Goal: Task Accomplishment & Management: Manage account settings

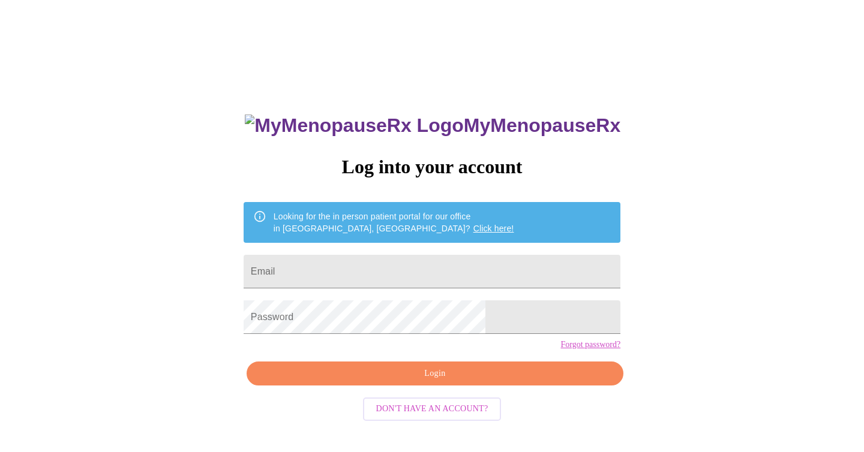
scroll to position [12, 0]
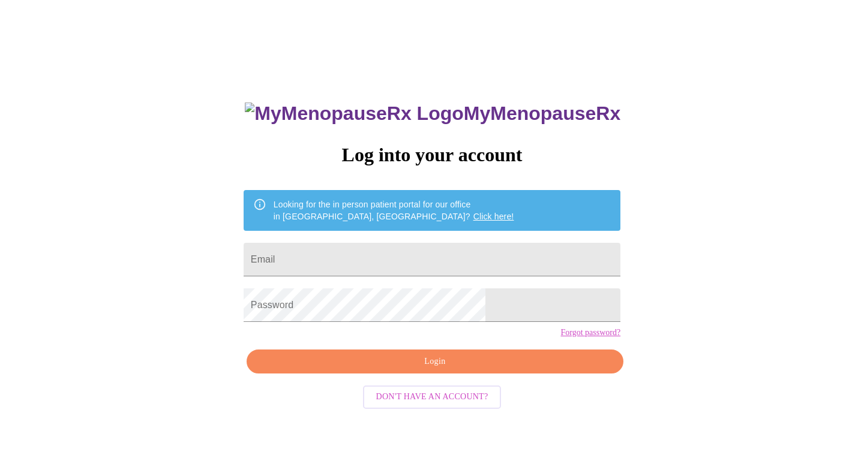
click at [470, 405] on span "Don't have an account?" at bounding box center [432, 397] width 112 height 15
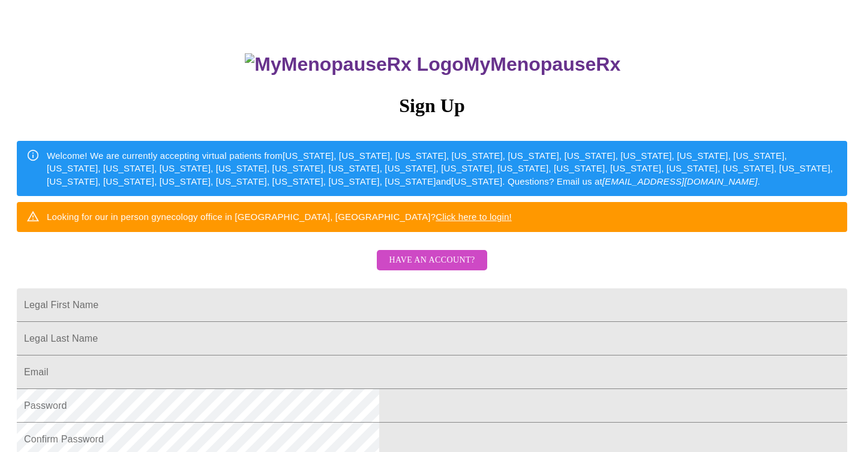
scroll to position [67, 0]
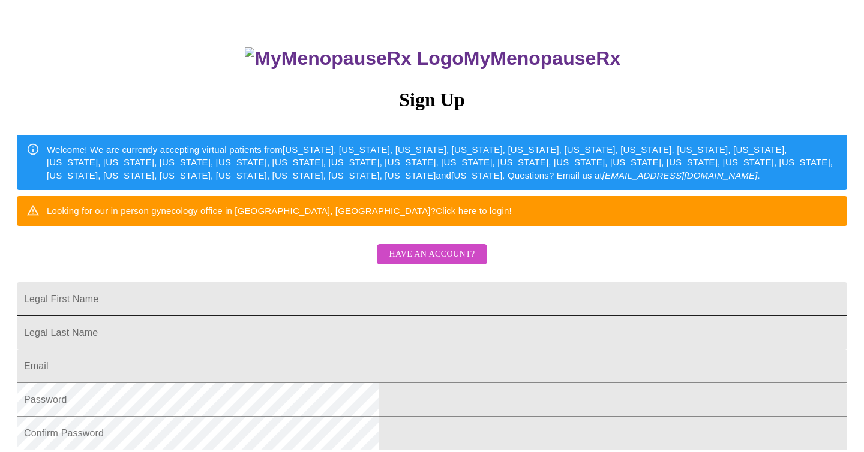
click at [342, 316] on input "Legal First Name" at bounding box center [432, 299] width 830 height 34
type input "Erin"
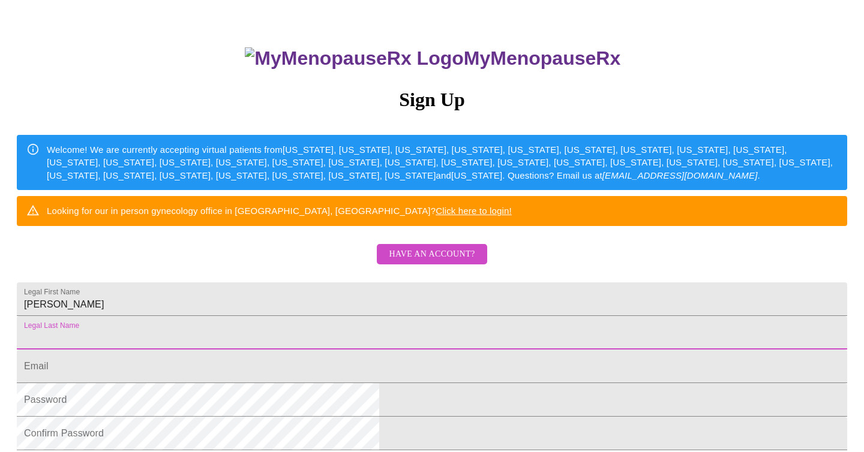
click at [335, 350] on input "Legal First Name" at bounding box center [432, 333] width 830 height 34
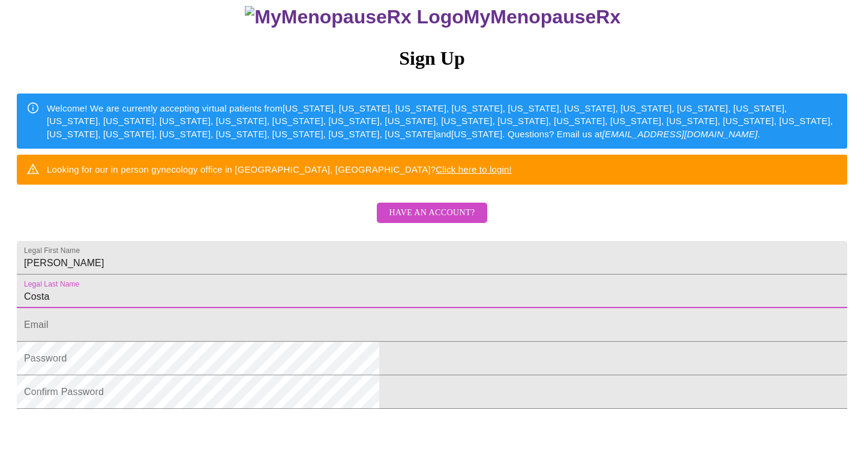
scroll to position [123, 0]
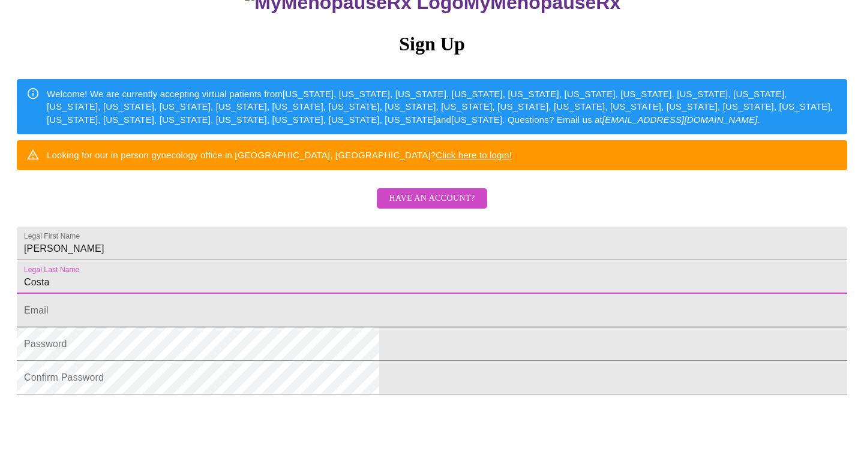
type input "Costa"
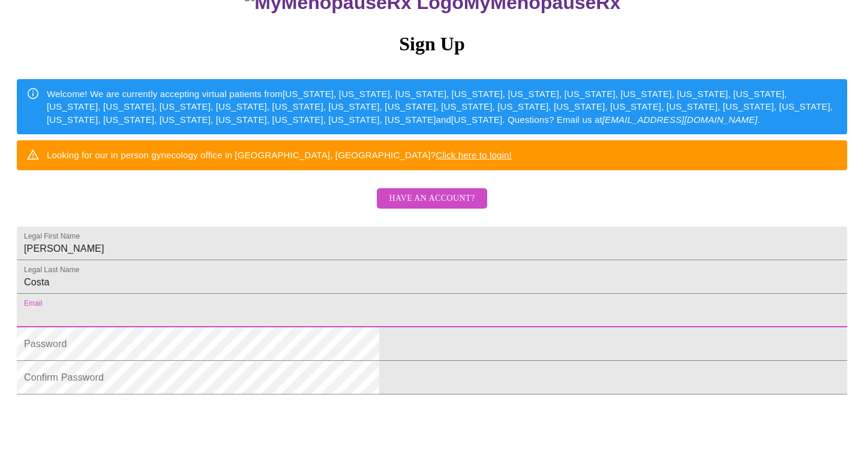
click at [318, 327] on input "Legal First Name" at bounding box center [432, 311] width 830 height 34
type input "[EMAIL_ADDRESS][DOMAIN_NAME]"
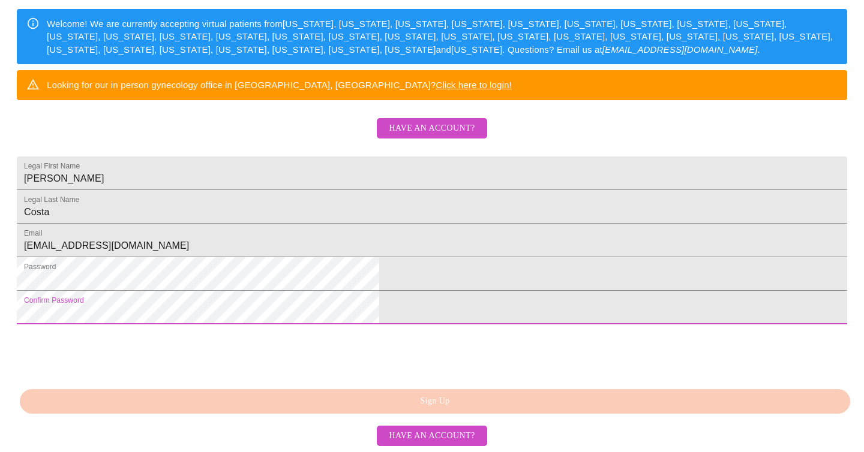
scroll to position [284, 0]
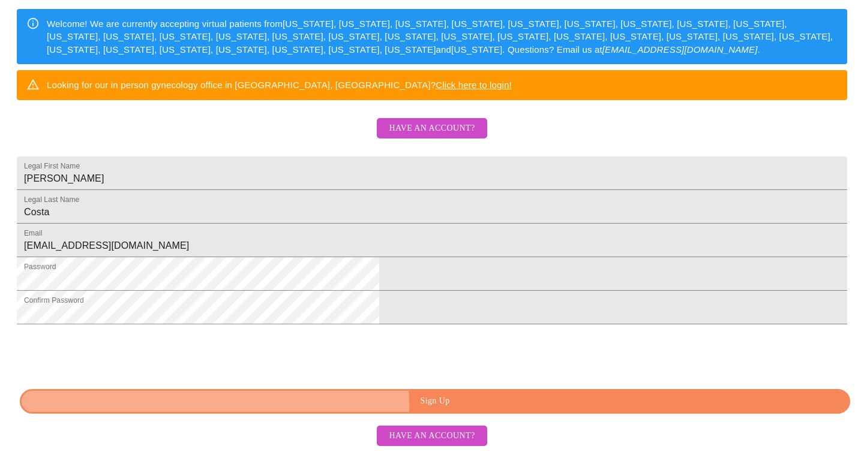
click at [448, 407] on span "Sign Up" at bounding box center [435, 401] width 802 height 15
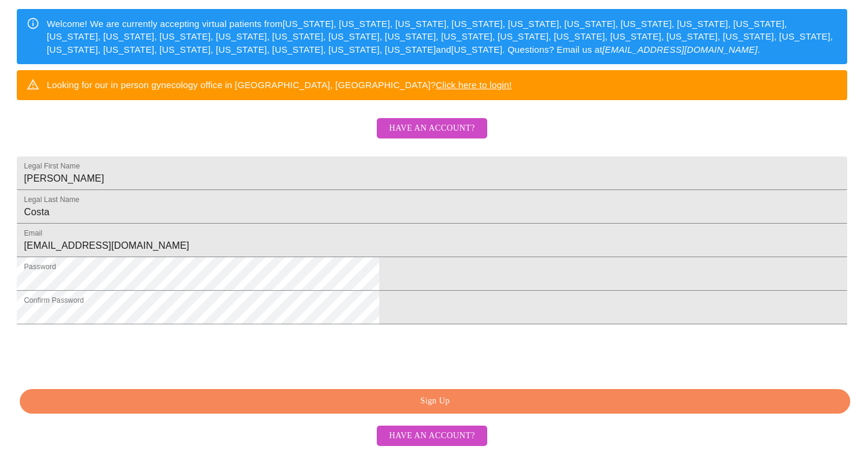
click at [425, 440] on span "Have an account?" at bounding box center [432, 436] width 86 height 15
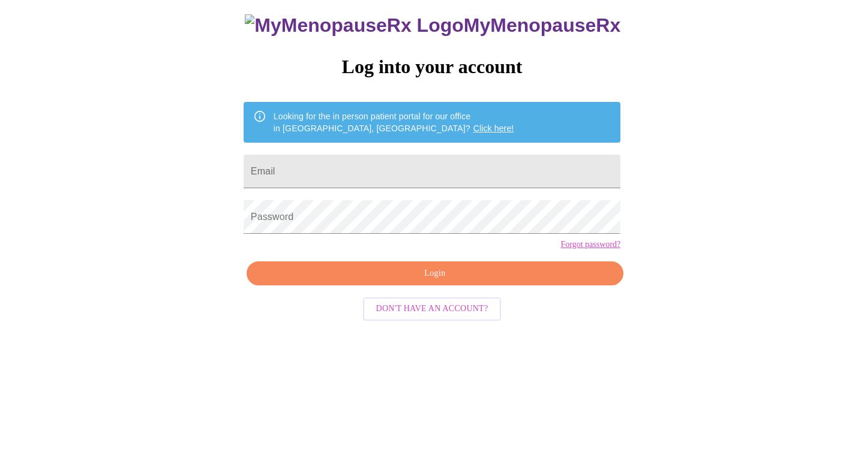
scroll to position [12, 0]
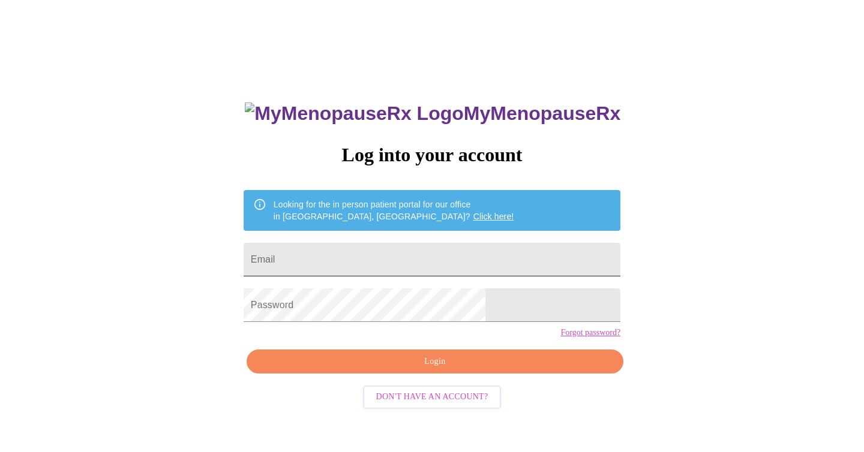
click at [359, 251] on input "Email" at bounding box center [431, 260] width 377 height 34
type input "[EMAIL_ADDRESS][DOMAIN_NAME]"
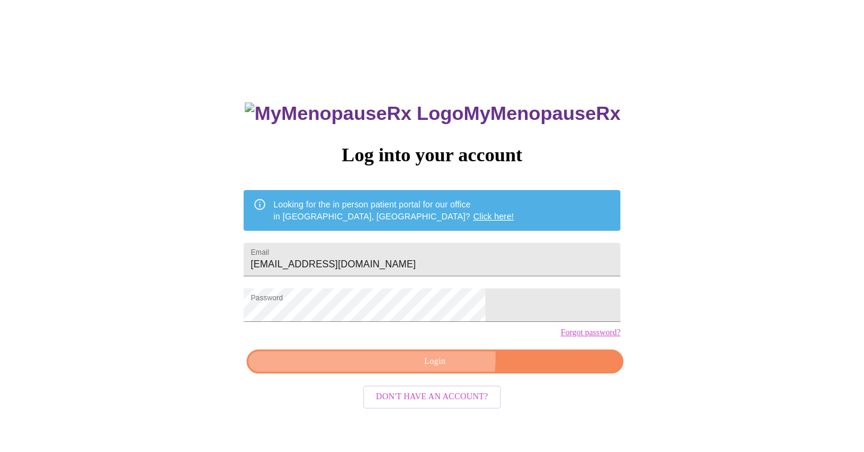
click at [438, 369] on span "Login" at bounding box center [434, 361] width 349 height 15
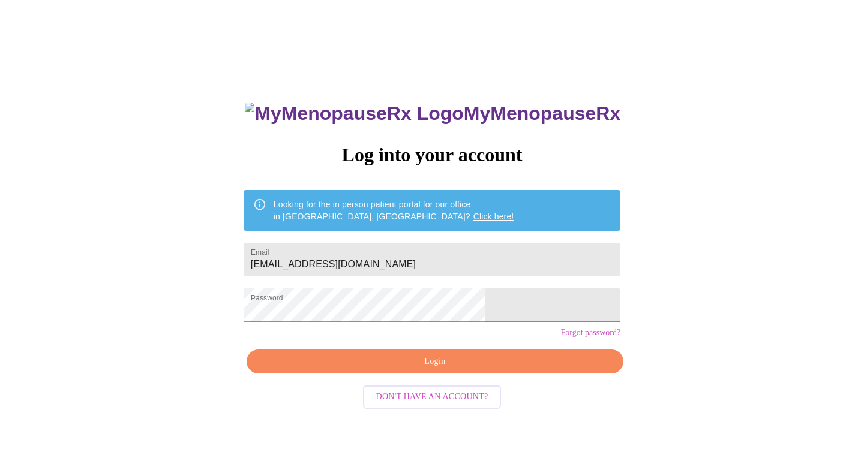
click at [429, 369] on span "Login" at bounding box center [434, 361] width 349 height 15
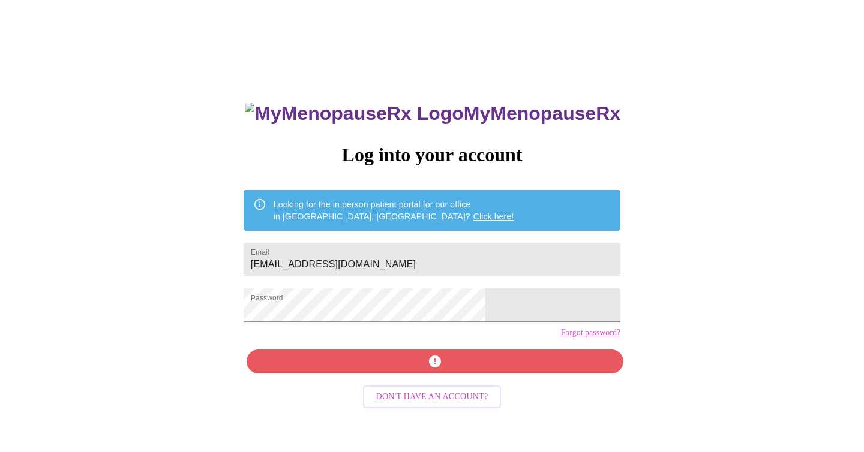
click at [429, 405] on span "Don't have an account?" at bounding box center [432, 397] width 112 height 15
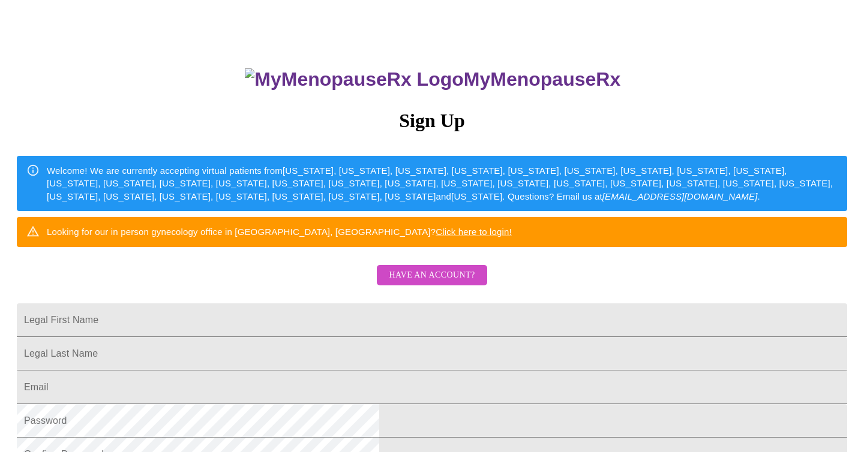
scroll to position [48, 0]
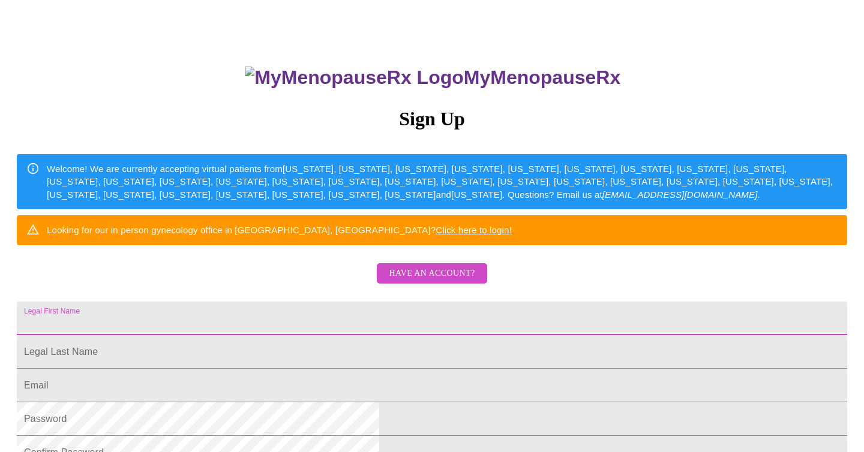
click at [348, 335] on input "Legal First Name" at bounding box center [432, 319] width 830 height 34
type input "Erin"
click at [332, 335] on input "Legal First Name" at bounding box center [432, 319] width 830 height 34
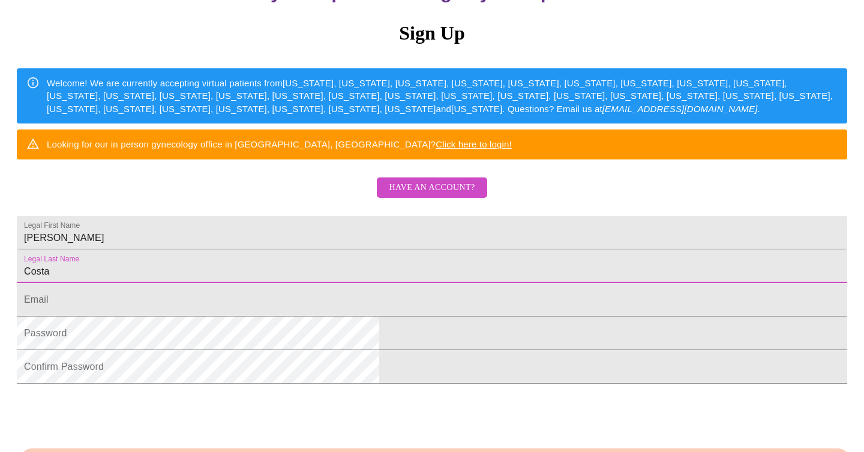
scroll to position [190, 0]
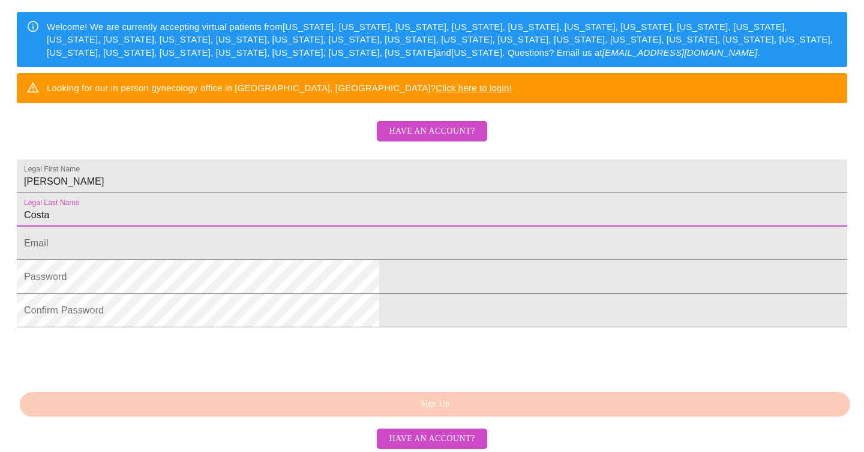
type input "Costa"
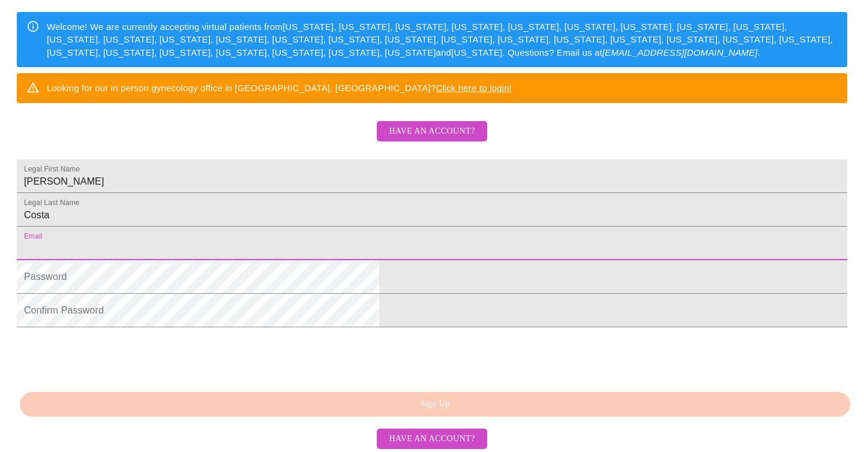
click at [311, 260] on input "Legal First Name" at bounding box center [432, 244] width 830 height 34
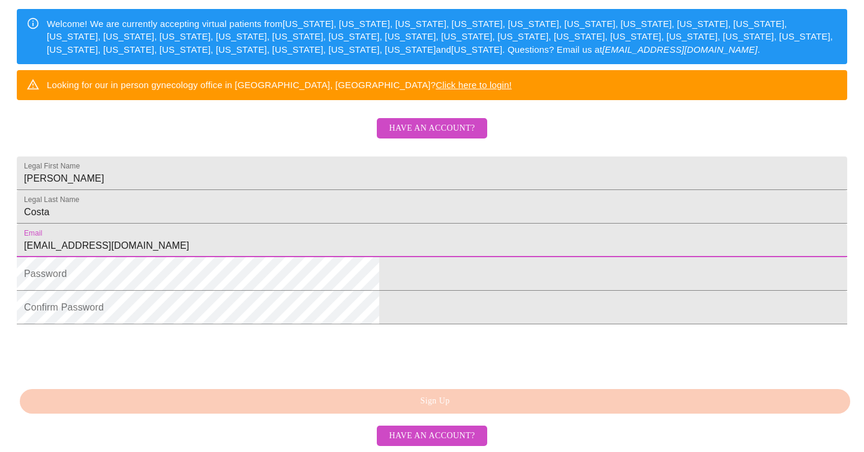
scroll to position [229, 0]
type input "[EMAIL_ADDRESS][DOMAIN_NAME]"
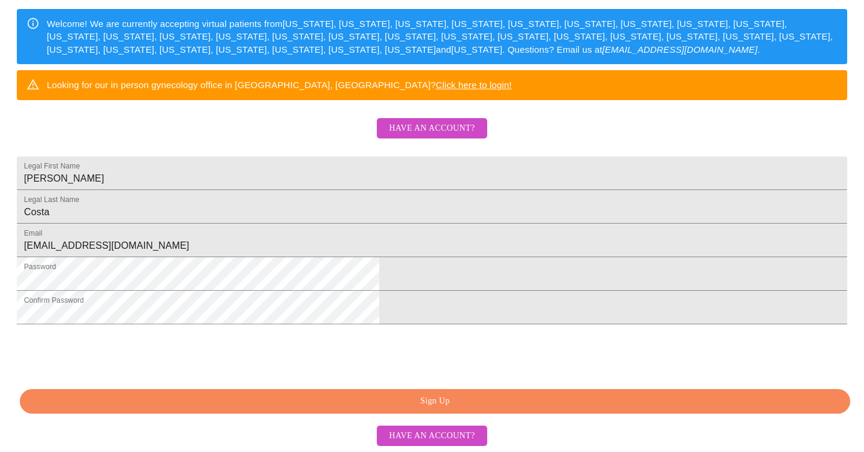
scroll to position [284, 0]
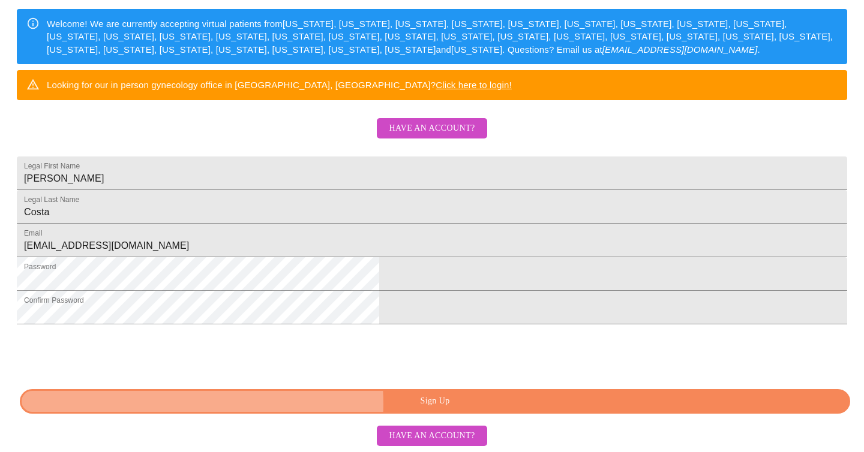
click at [423, 404] on span "Sign Up" at bounding box center [435, 401] width 802 height 15
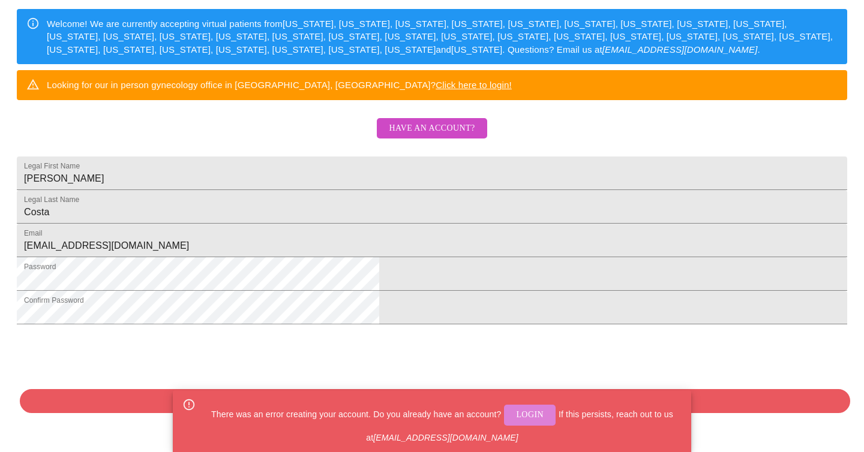
click at [531, 414] on span "Login" at bounding box center [530, 415] width 28 height 15
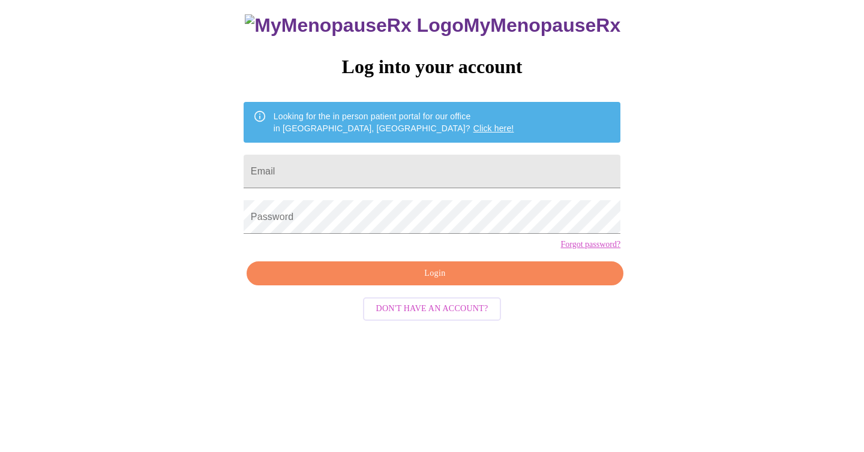
scroll to position [12, 0]
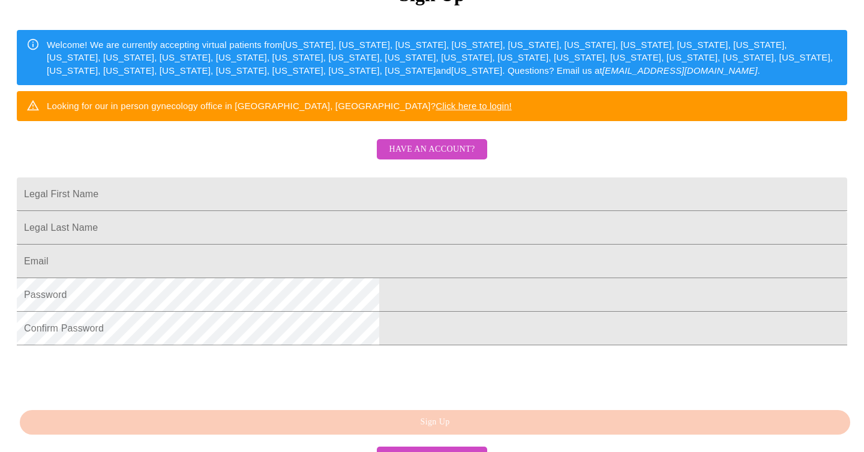
scroll to position [173, 0]
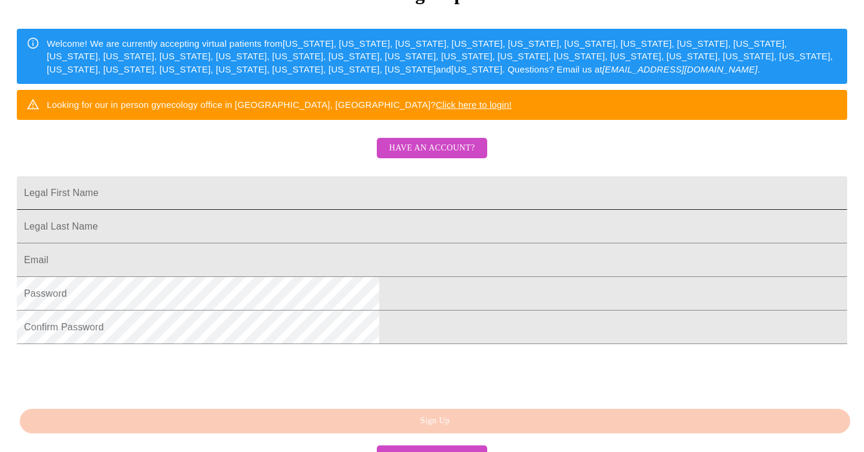
click at [389, 210] on input "Legal First Name" at bounding box center [432, 193] width 830 height 34
type input "Erin"
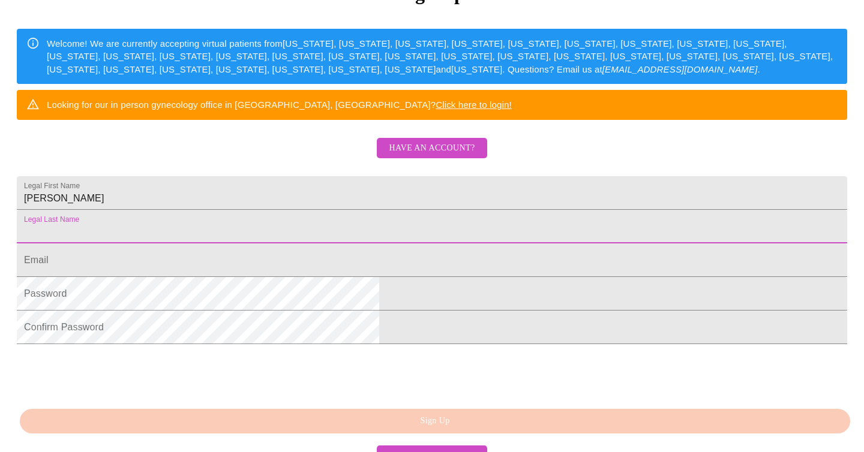
click at [361, 243] on input "Legal First Name" at bounding box center [432, 227] width 830 height 34
type input "Costa"
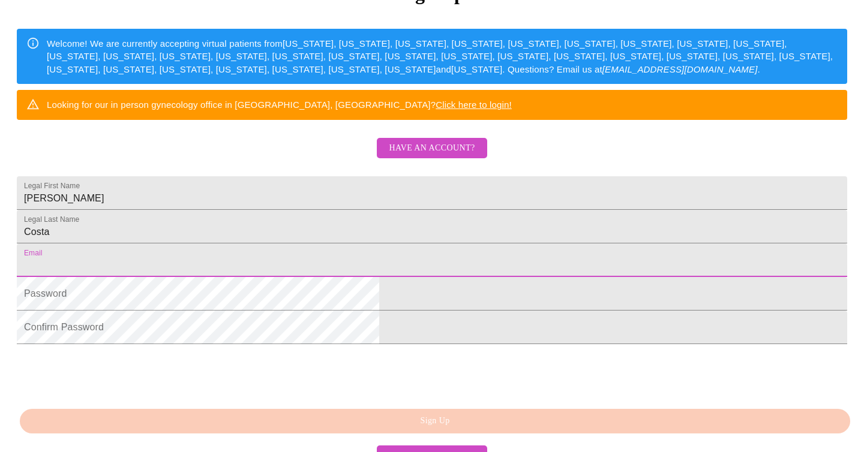
click at [335, 277] on input "Legal First Name" at bounding box center [432, 260] width 830 height 34
type input "[EMAIL_ADDRESS][DOMAIN_NAME]"
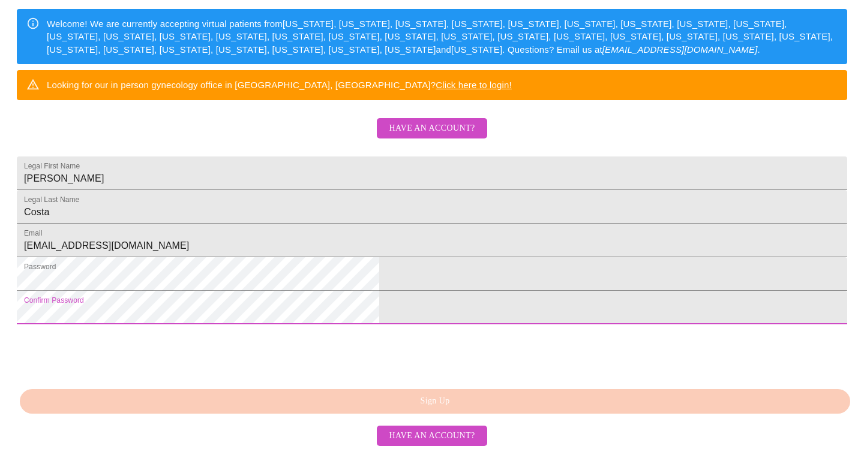
scroll to position [284, 0]
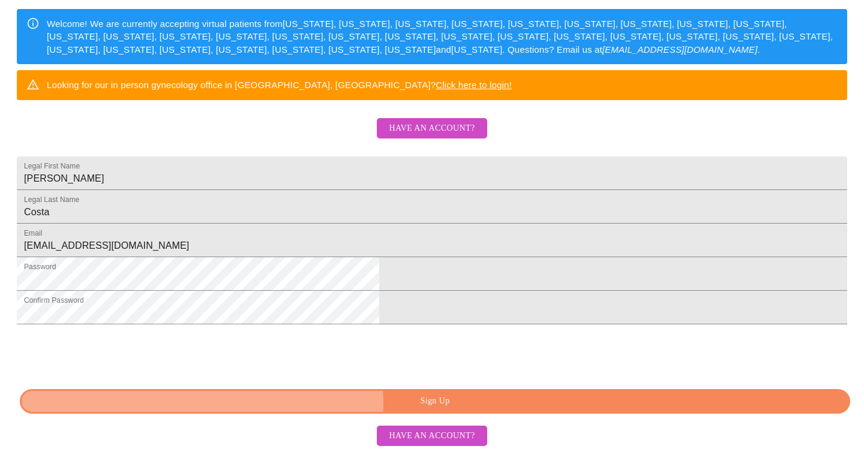
click at [412, 404] on span "Sign Up" at bounding box center [435, 401] width 802 height 15
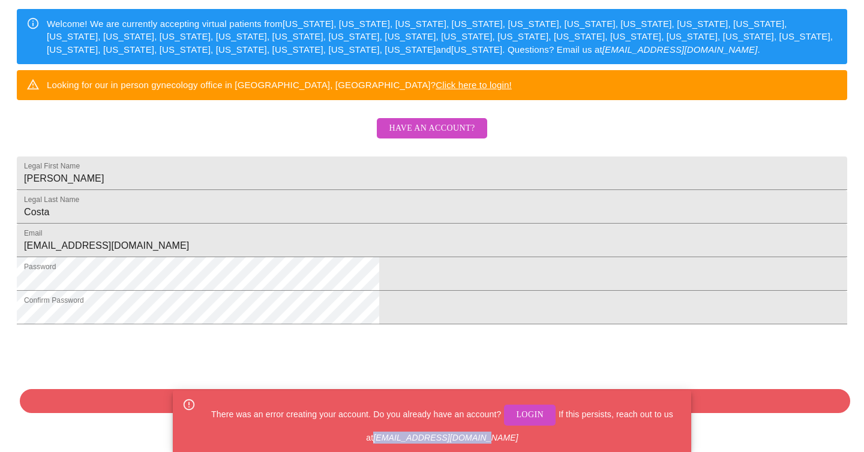
drag, startPoint x: 387, startPoint y: 439, endPoint x: 495, endPoint y: 443, distance: 108.0
click at [495, 443] on div "There was an error creating your account. Do you already have an account? Login…" at bounding box center [442, 421] width 479 height 55
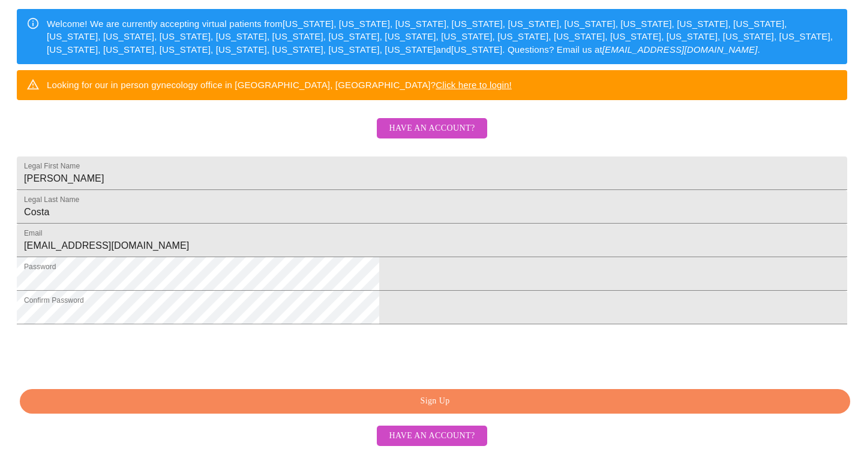
click at [446, 401] on span "Sign Up" at bounding box center [435, 401] width 802 height 15
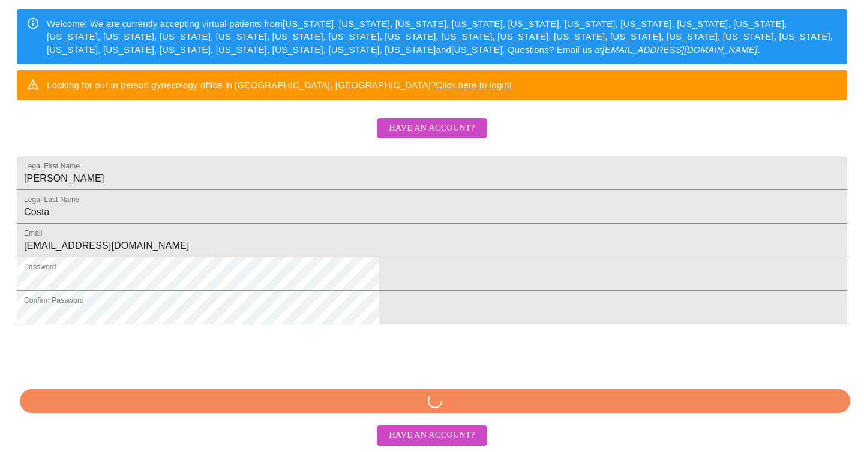
scroll to position [284, 0]
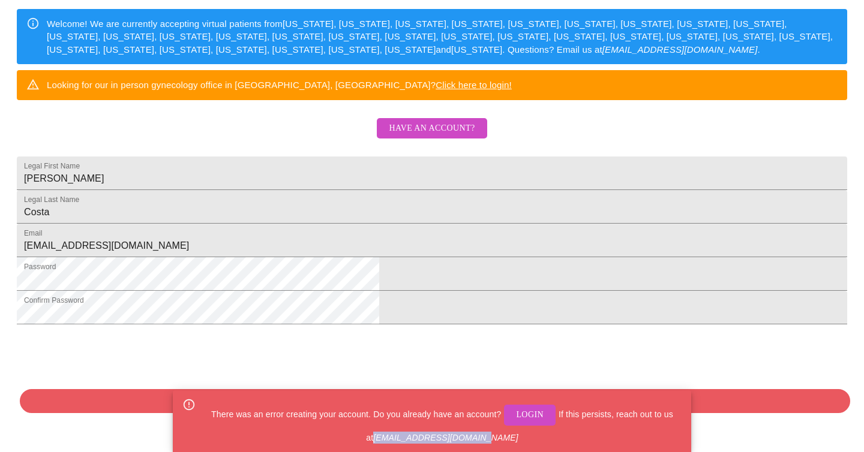
drag, startPoint x: 388, startPoint y: 436, endPoint x: 497, endPoint y: 439, distance: 108.6
click at [497, 439] on div "There was an error creating your account. Do you already have an account? Login…" at bounding box center [442, 421] width 479 height 55
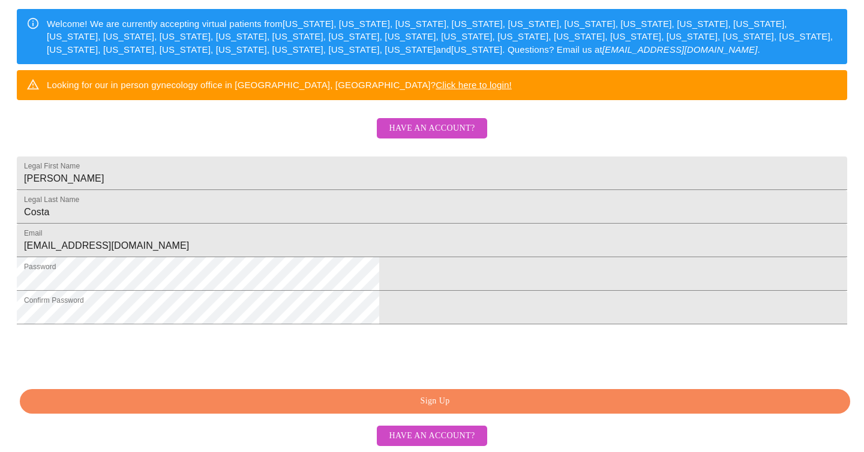
scroll to position [284, 0]
copy em "[EMAIL_ADDRESS][DOMAIN_NAME]"
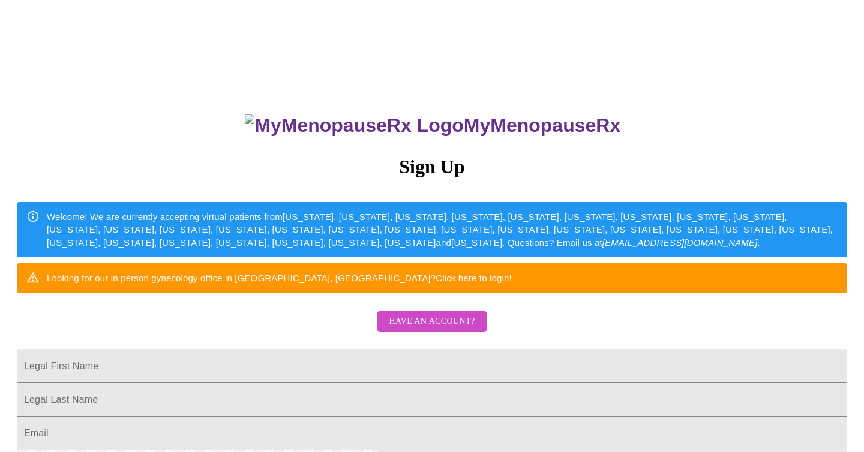
click at [452, 329] on span "Have an account?" at bounding box center [432, 321] width 86 height 15
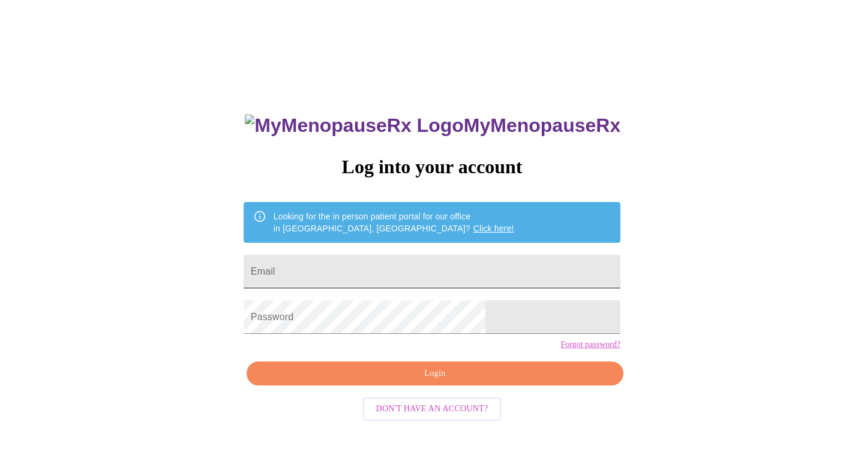
click at [348, 263] on input "Email" at bounding box center [431, 272] width 377 height 34
type input "[EMAIL_ADDRESS][DOMAIN_NAME]"
click at [468, 381] on span "Login" at bounding box center [434, 373] width 349 height 15
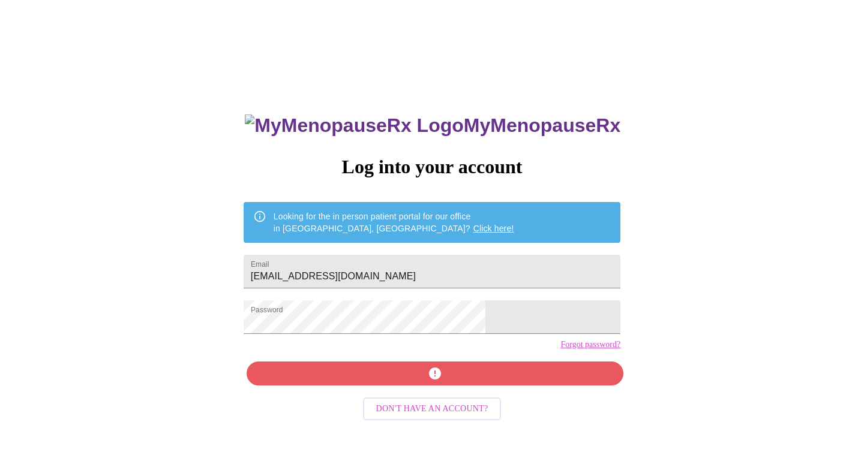
click at [560, 350] on link "Forgot password?" at bounding box center [590, 345] width 60 height 10
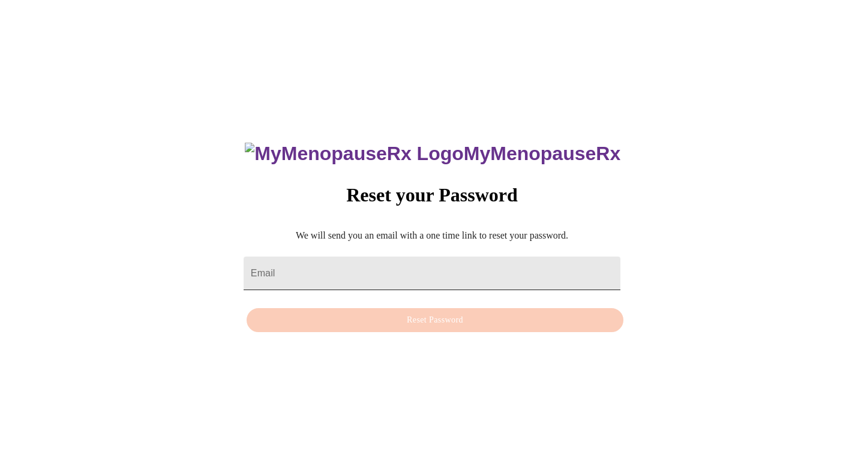
click at [300, 263] on input "Email" at bounding box center [431, 274] width 377 height 34
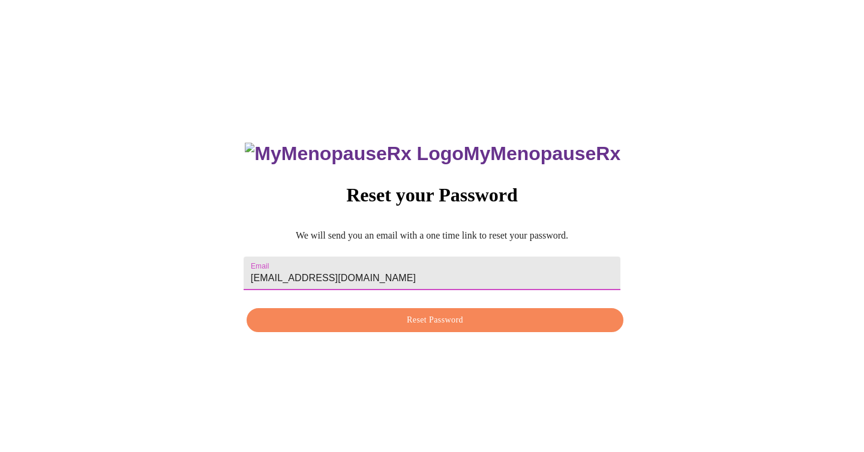
type input "[EMAIL_ADDRESS][DOMAIN_NAME]"
click at [408, 320] on span "Reset Password" at bounding box center [434, 320] width 349 height 15
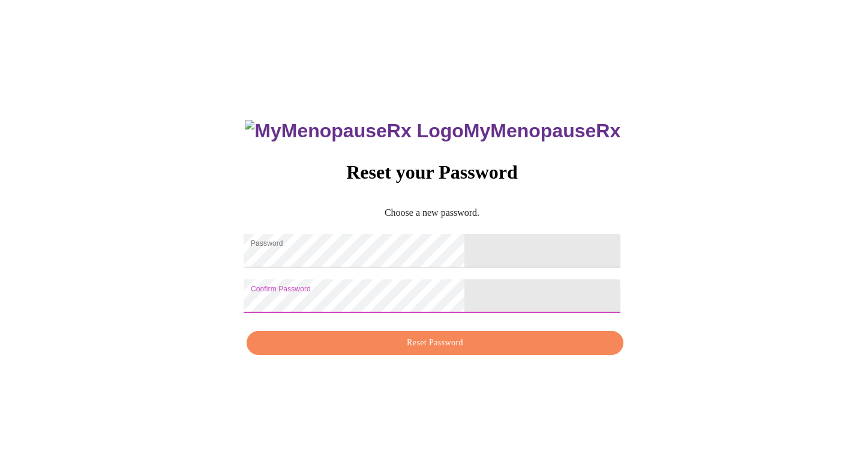
click at [423, 351] on span "Reset Password" at bounding box center [434, 343] width 349 height 15
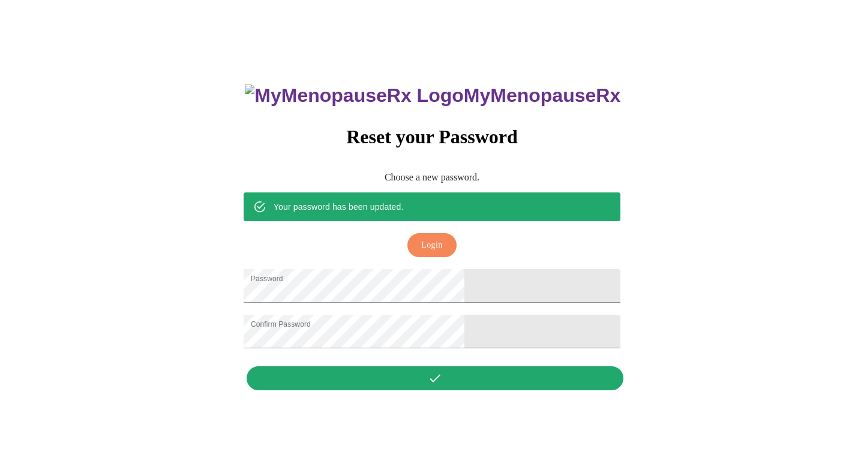
click at [434, 238] on span "Login" at bounding box center [431, 245] width 21 height 15
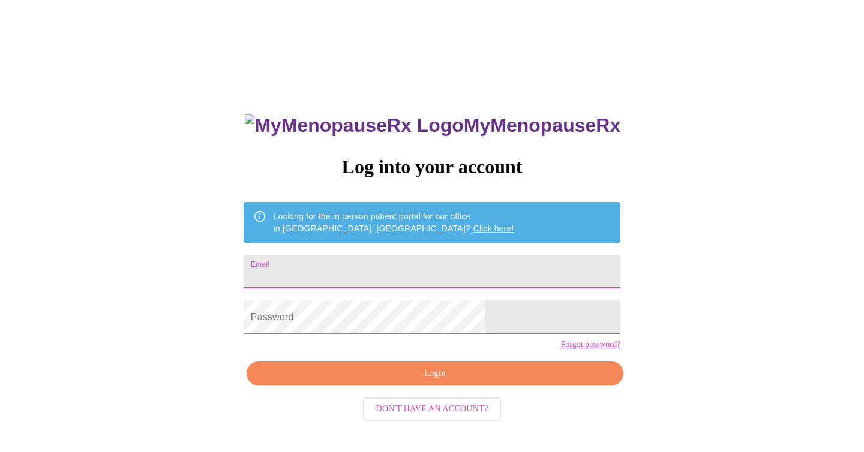
click at [346, 267] on input "Email" at bounding box center [431, 272] width 377 height 34
type input "[EMAIL_ADDRESS][DOMAIN_NAME]"
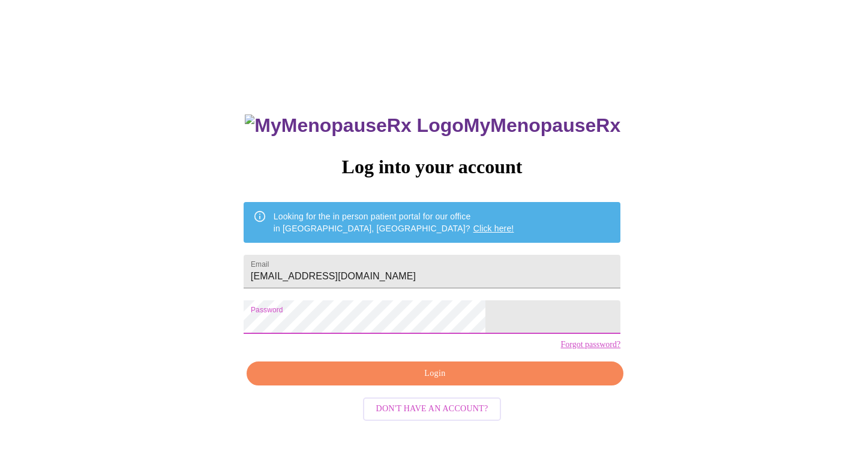
click at [406, 381] on span "Login" at bounding box center [434, 373] width 349 height 15
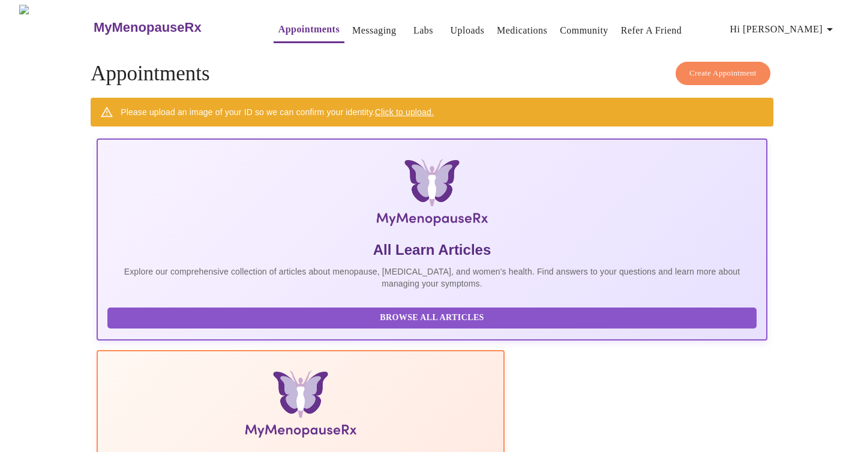
click at [413, 22] on link "Labs" at bounding box center [423, 30] width 20 height 17
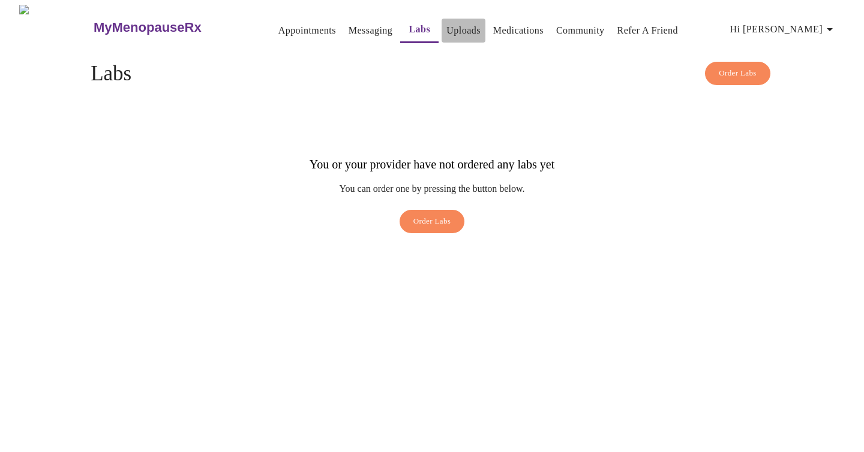
click at [446, 28] on link "Uploads" at bounding box center [463, 30] width 34 height 17
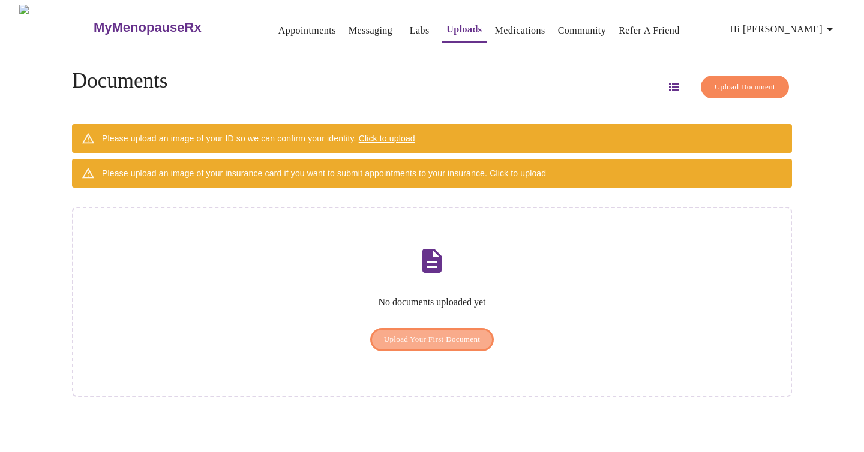
click at [419, 333] on span "Upload Your First Document" at bounding box center [432, 340] width 97 height 14
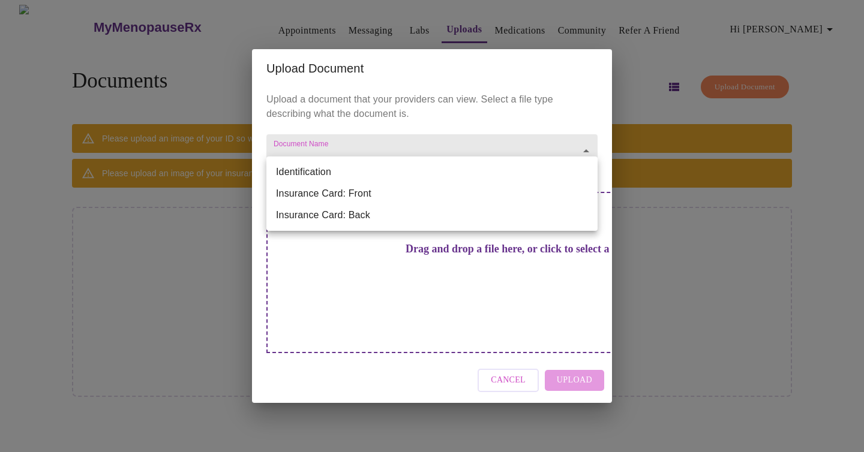
click at [305, 166] on body "MyMenopauseRx Appointments Messaging Labs Uploads Medications Community Refer a…" at bounding box center [432, 231] width 854 height 452
click at [719, 280] on div at bounding box center [432, 226] width 864 height 452
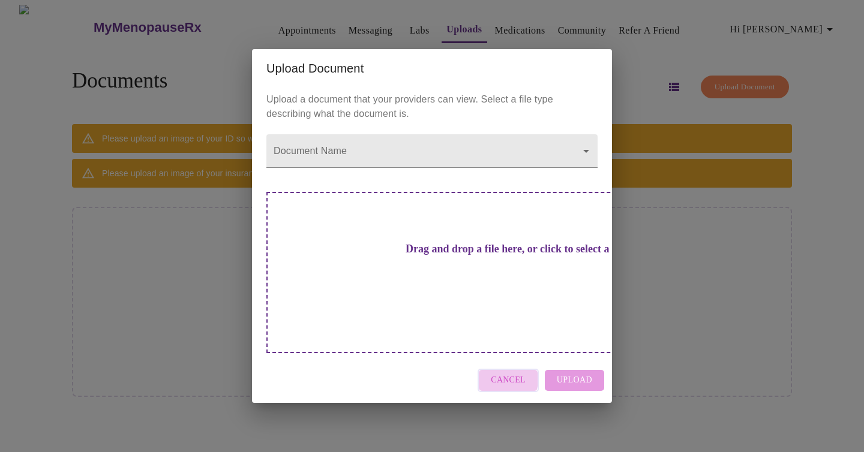
click at [496, 373] on span "Cancel" at bounding box center [508, 380] width 35 height 15
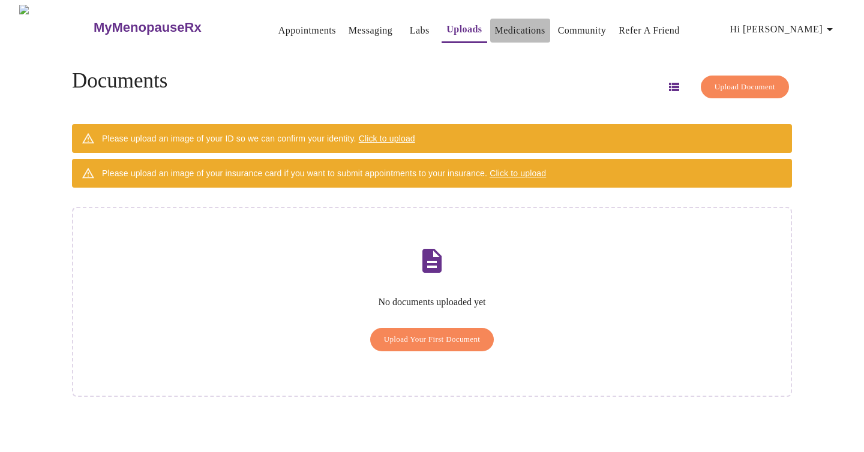
click at [495, 28] on link "Medications" at bounding box center [520, 30] width 50 height 17
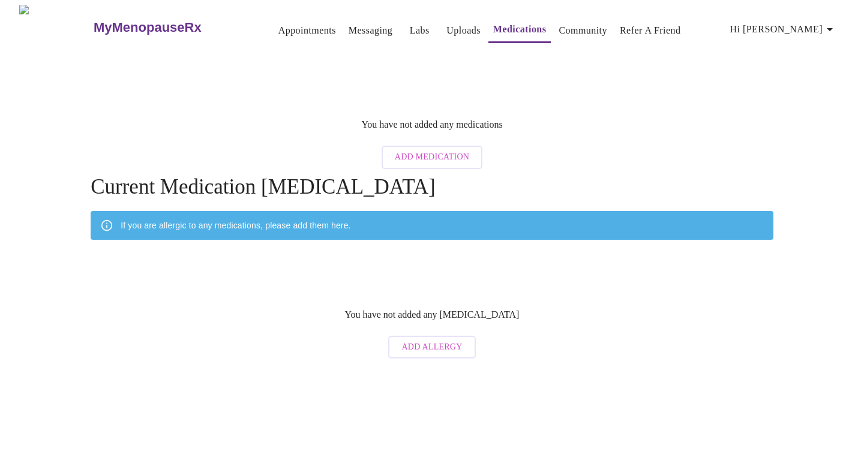
click at [438, 150] on span "Add Medication" at bounding box center [432, 157] width 74 height 15
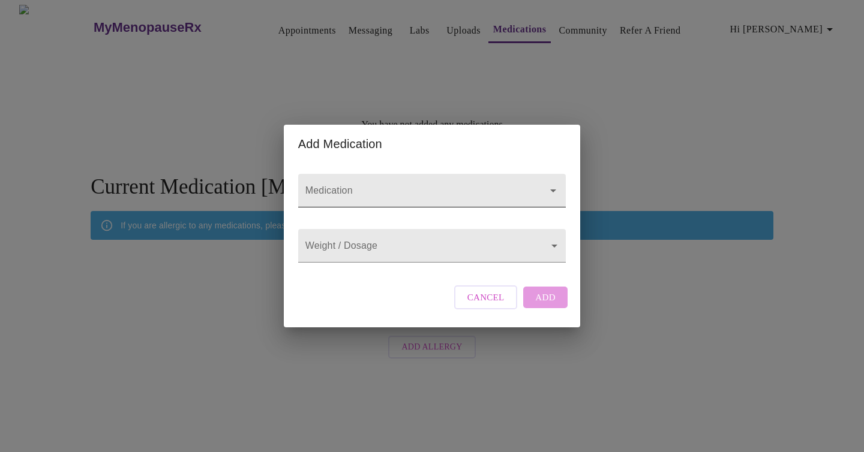
click at [348, 186] on input "Medication" at bounding box center [415, 196] width 224 height 22
click at [482, 305] on span "Cancel" at bounding box center [485, 298] width 37 height 16
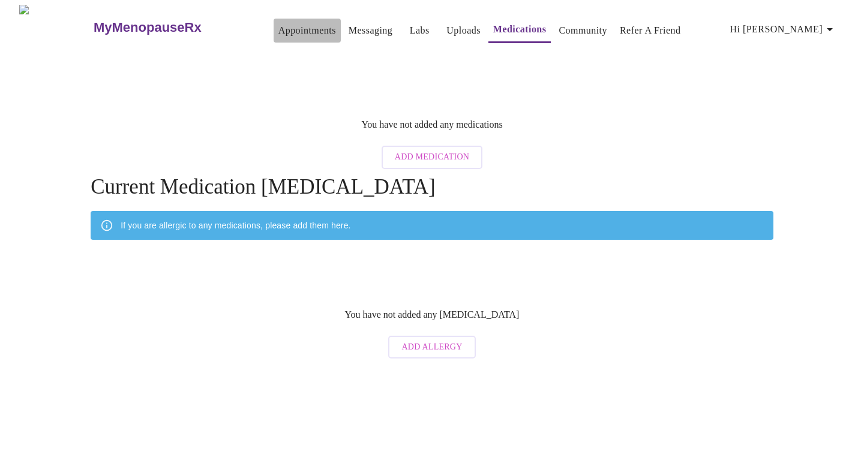
click at [278, 22] on link "Appointments" at bounding box center [307, 30] width 58 height 17
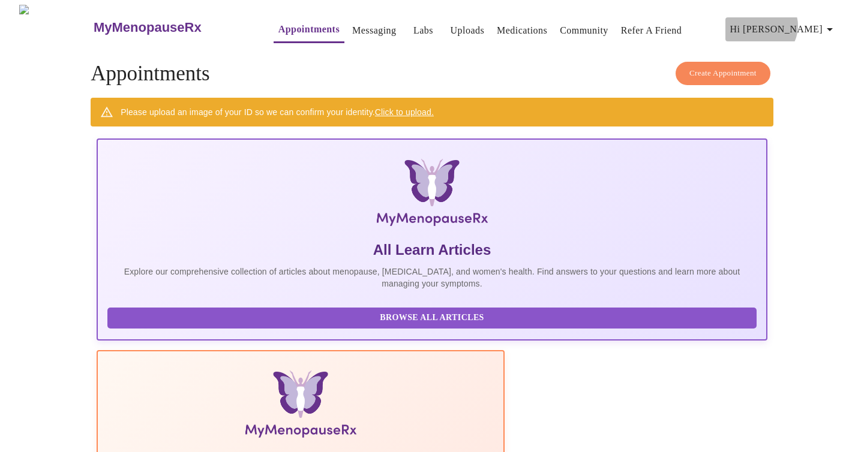
click at [826, 21] on span "Hi [PERSON_NAME]" at bounding box center [783, 29] width 107 height 17
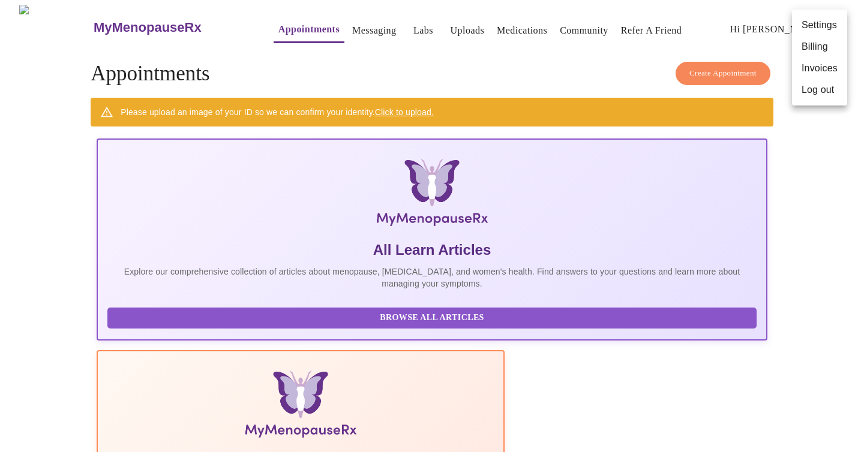
click at [482, 62] on div at bounding box center [432, 226] width 864 height 452
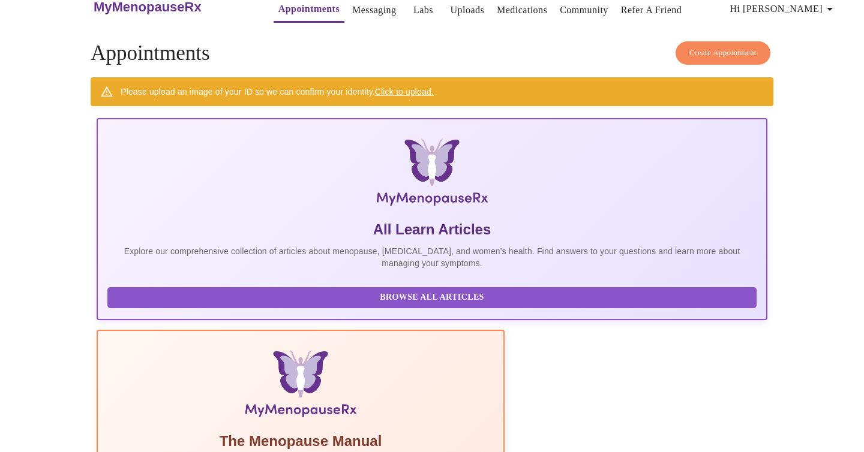
scroll to position [32, 0]
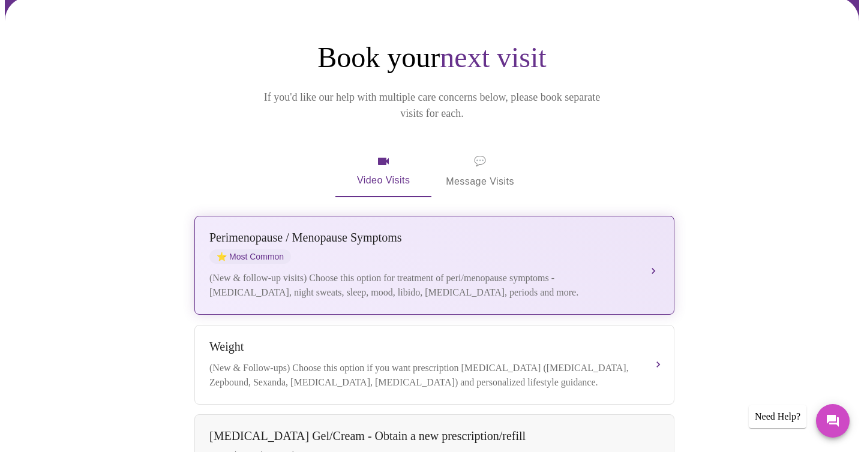
scroll to position [71, 0]
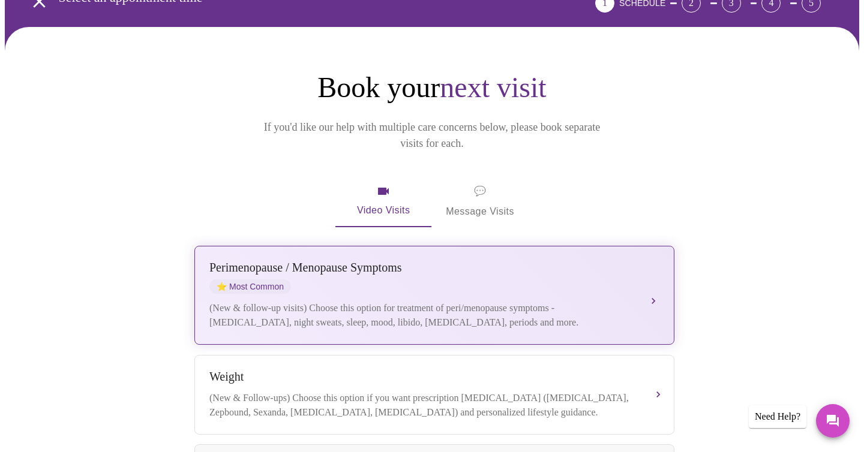
click at [456, 261] on div "[MEDICAL_DATA] / Menopause Symptoms ⭐ Most Common" at bounding box center [422, 277] width 426 height 33
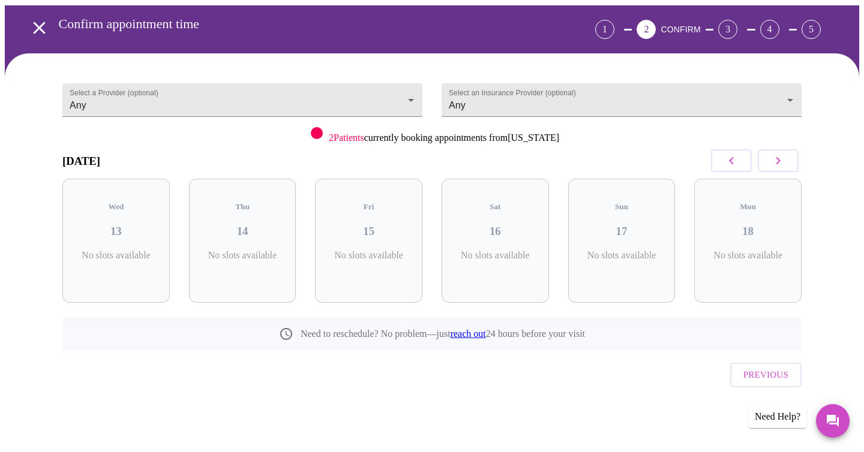
scroll to position [19, 0]
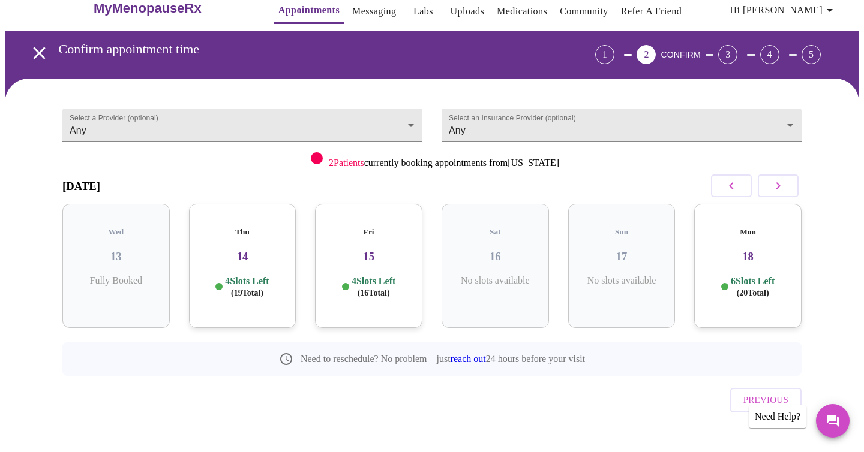
click at [747, 250] on h3 "18" at bounding box center [747, 256] width 88 height 13
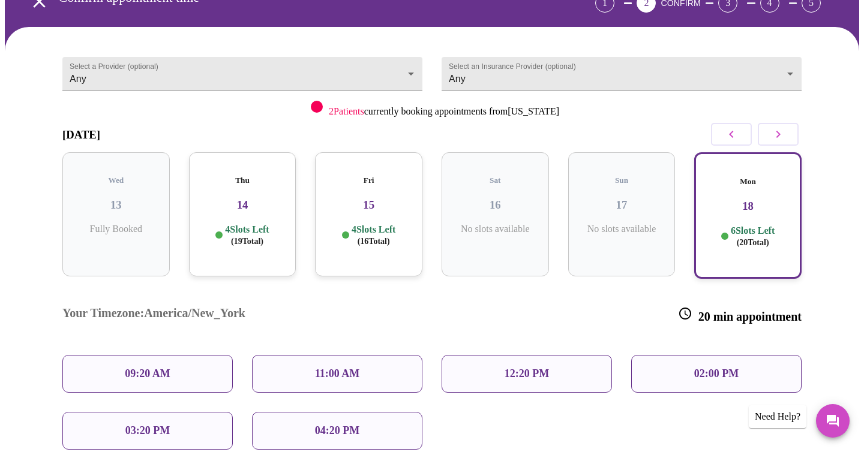
click at [329, 425] on p "04:20 PM" at bounding box center [337, 431] width 44 height 13
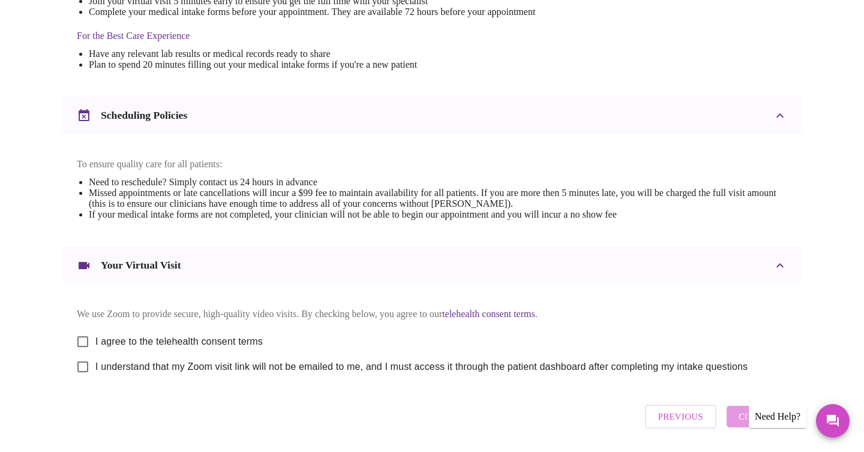
scroll to position [365, 0]
click at [84, 345] on input "I agree to the telehealth consent terms" at bounding box center [82, 340] width 25 height 25
checkbox input "true"
click at [86, 375] on input "I understand that my Zoom visit link will not be emailed to me, and I must acce…" at bounding box center [82, 365] width 25 height 25
checkbox input "true"
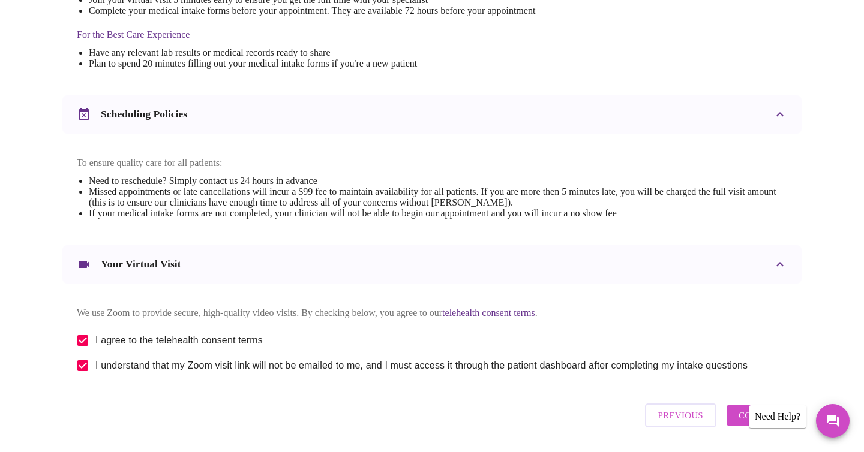
scroll to position [417, 0]
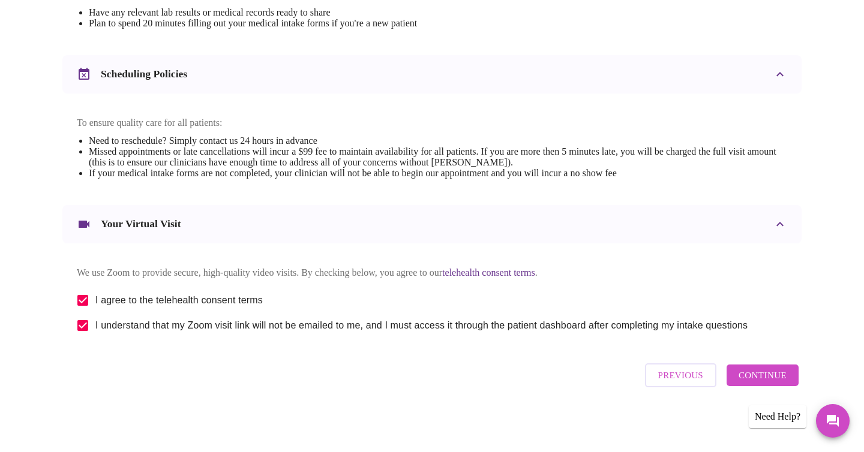
click at [766, 380] on span "Continue" at bounding box center [762, 376] width 48 height 16
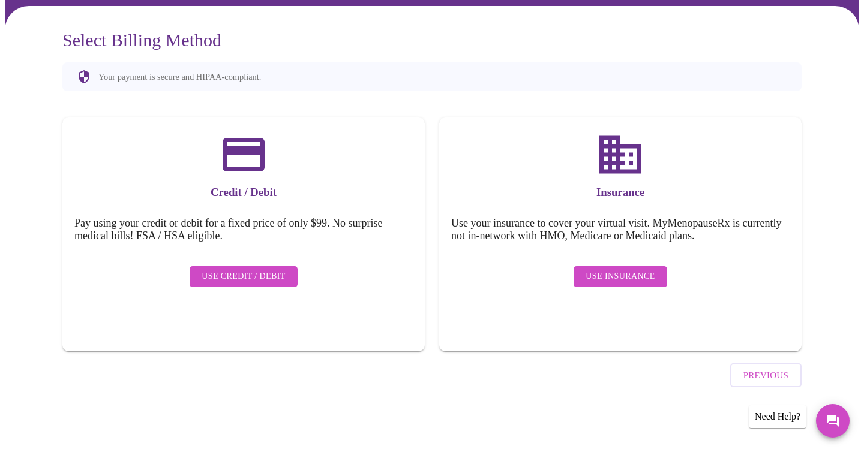
scroll to position [58, 0]
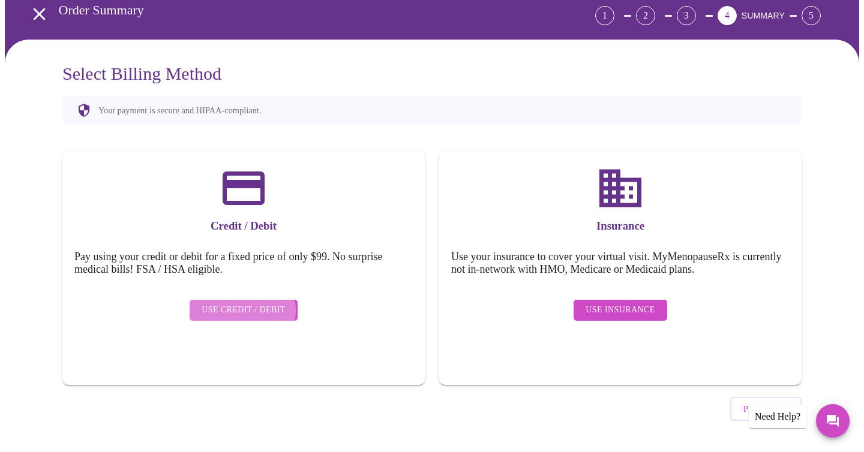
click at [239, 303] on span "Use Credit / Debit" at bounding box center [243, 310] width 84 height 15
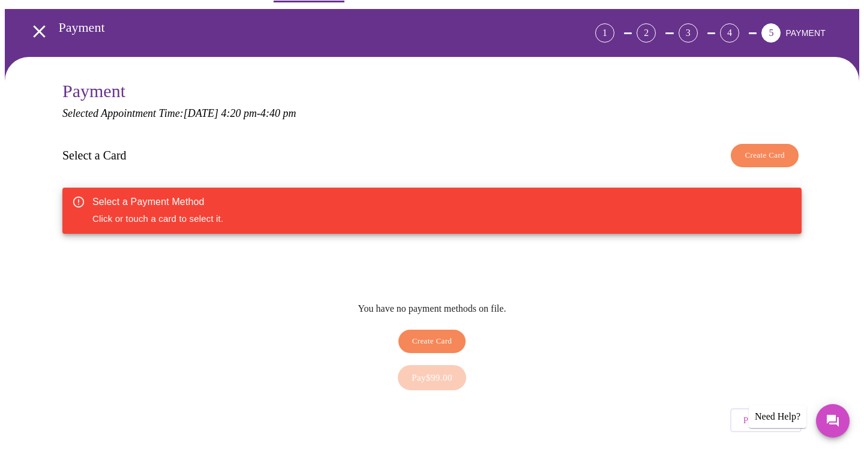
scroll to position [43, 0]
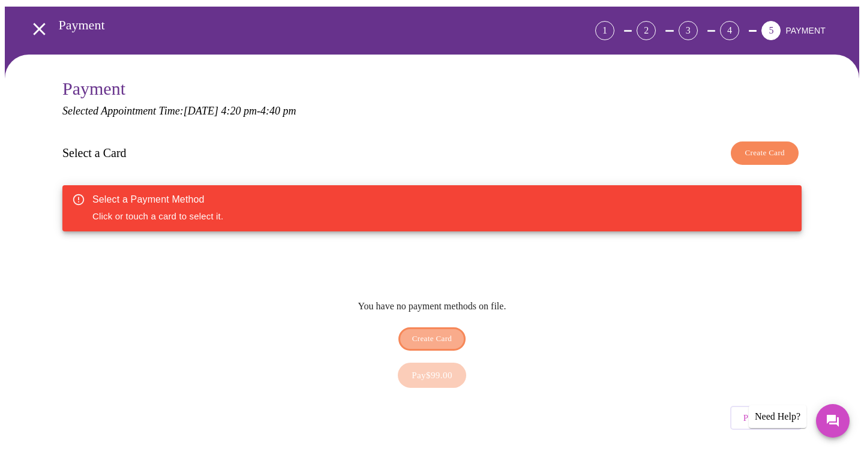
click at [449, 332] on span "Create Card" at bounding box center [432, 339] width 40 height 14
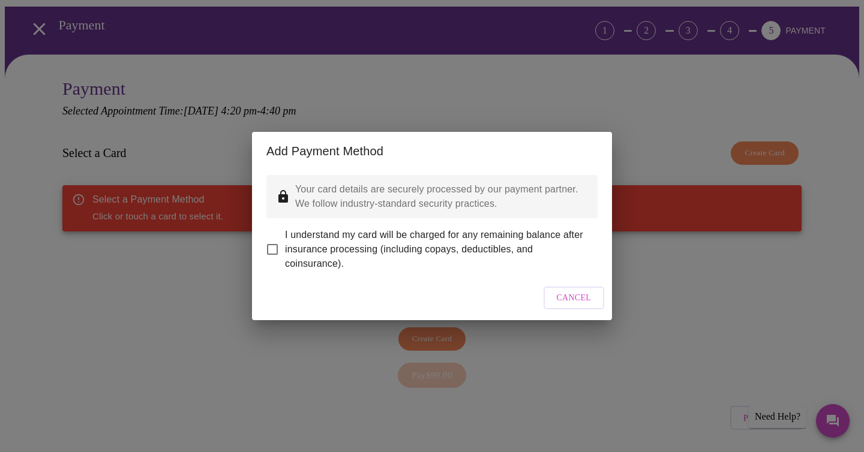
click at [299, 245] on span "I understand my card will be charged for any remaining balance after insurance …" at bounding box center [436, 249] width 303 height 43
click at [285, 245] on input "I understand my card will be charged for any remaining balance after insurance …" at bounding box center [272, 249] width 25 height 25
checkbox input "true"
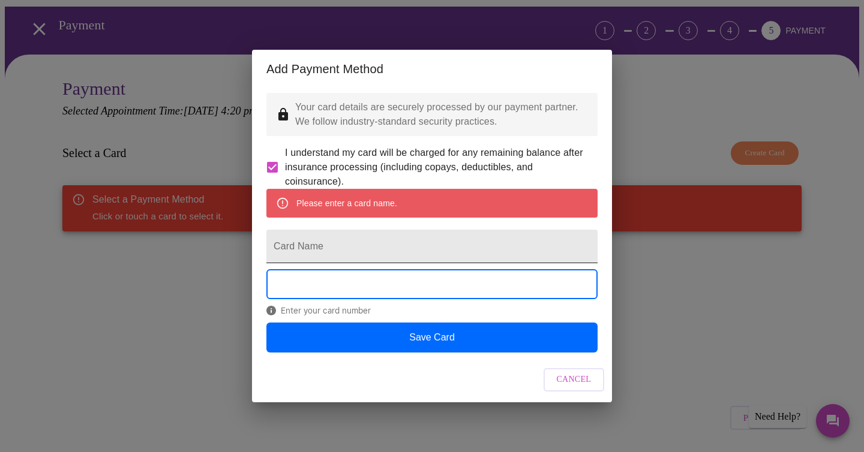
click at [351, 246] on input "Card Name" at bounding box center [431, 247] width 331 height 34
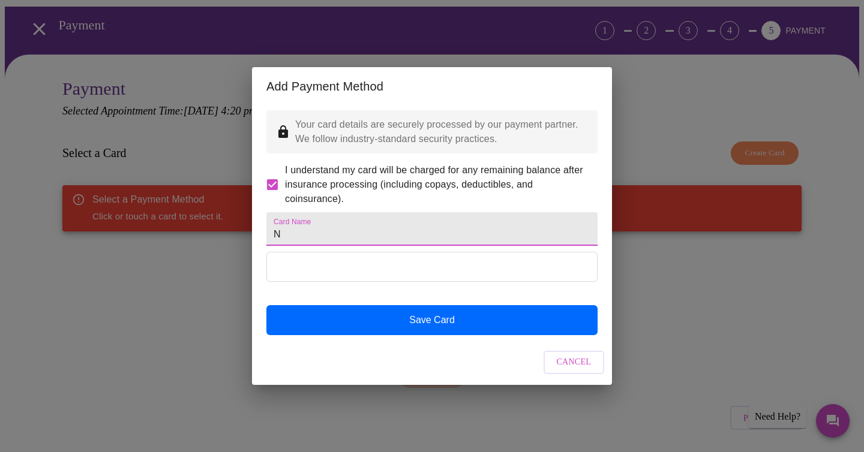
type input "N"
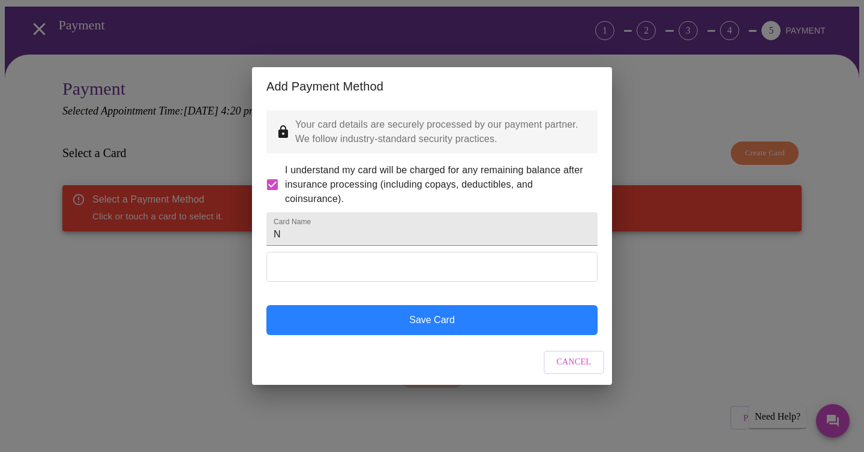
click at [423, 335] on button "Save Card" at bounding box center [431, 320] width 331 height 30
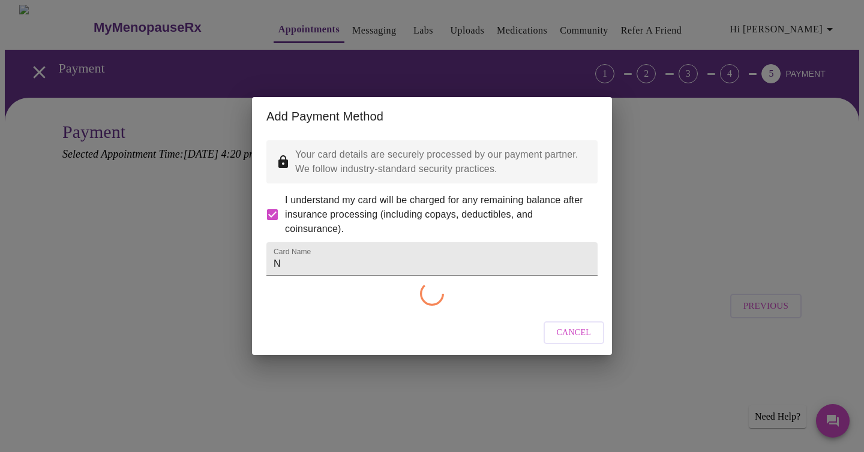
scroll to position [0, 0]
checkbox input "false"
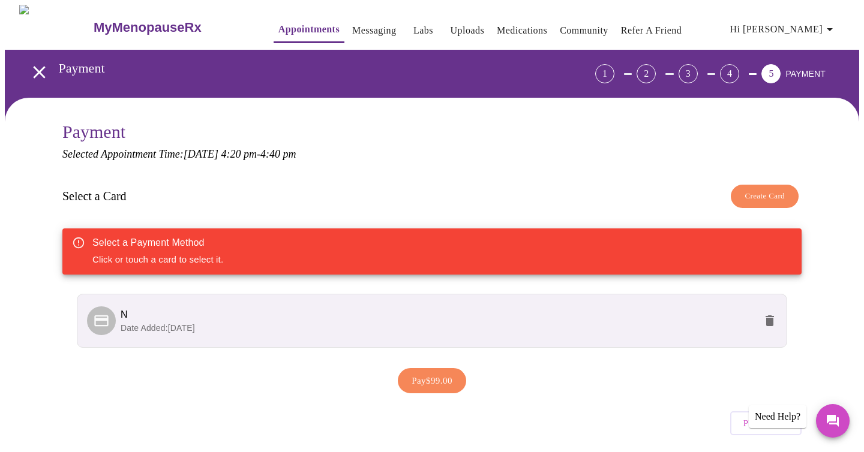
scroll to position [38, 0]
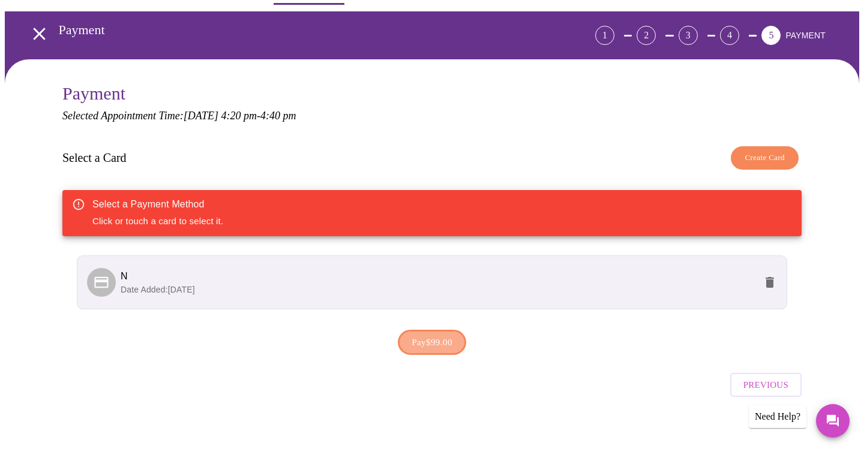
click at [419, 335] on span "Pay $99.00" at bounding box center [431, 343] width 41 height 16
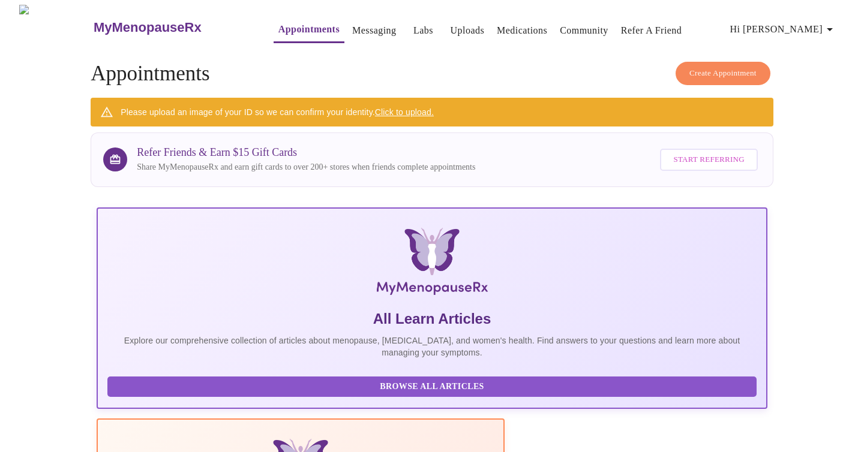
click at [405, 110] on link "Click to upload." at bounding box center [404, 112] width 59 height 10
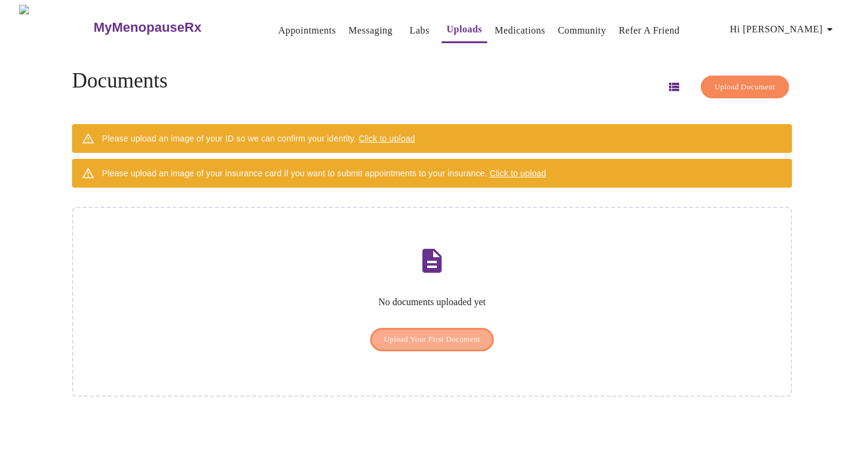
click at [446, 333] on span "Upload Your First Document" at bounding box center [432, 340] width 97 height 14
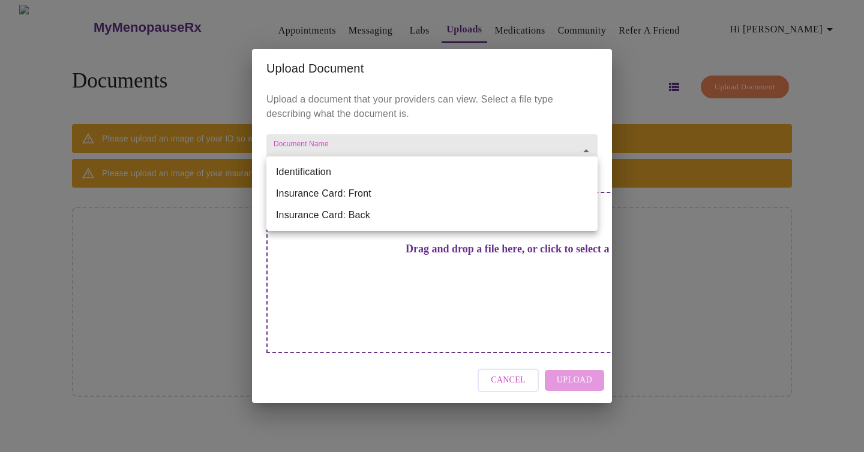
click at [393, 181] on body "MyMenopauseRx Appointments Messaging Labs Uploads Medications Community Refer a…" at bounding box center [432, 231] width 854 height 452
click at [366, 180] on li "Identification" at bounding box center [431, 172] width 331 height 22
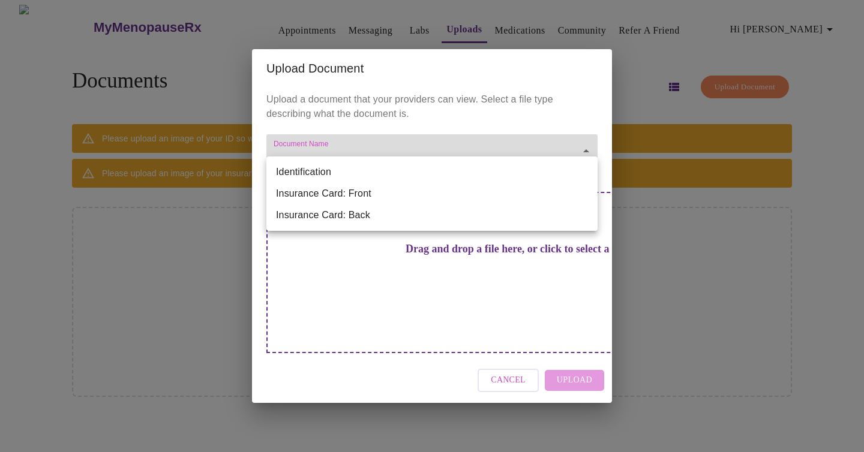
type input "Identification"
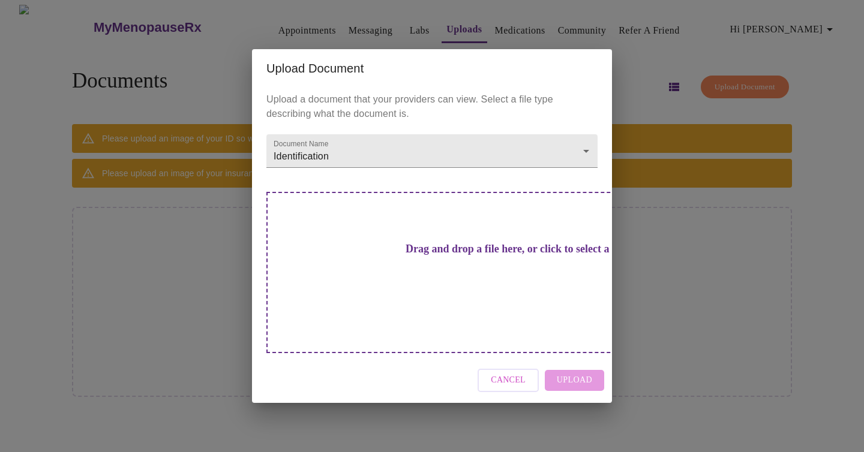
click at [409, 255] on h3 "Drag and drop a file here, or click to select a file" at bounding box center [515, 249] width 331 height 13
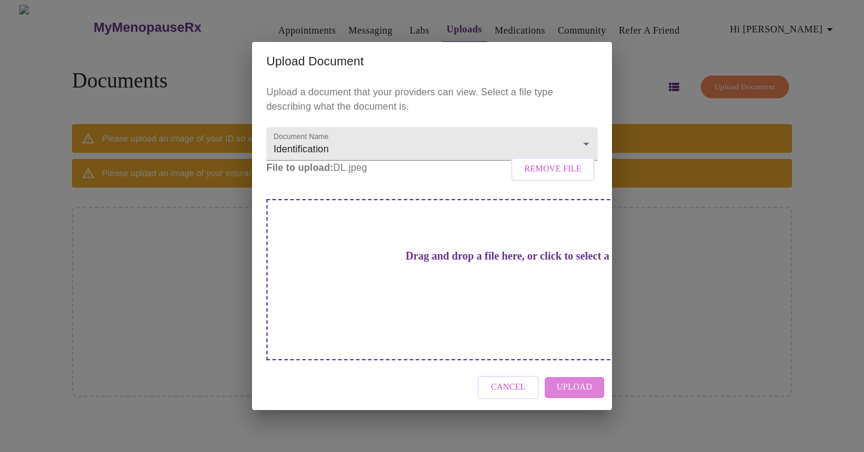
click at [576, 380] on span "Upload" at bounding box center [574, 387] width 35 height 15
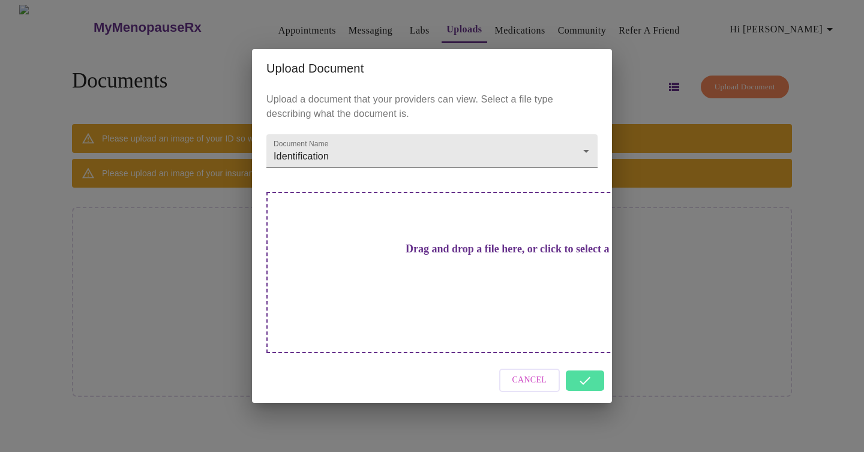
click at [449, 28] on div "Upload Document Upload a document that your providers can view. Select a file t…" at bounding box center [432, 226] width 864 height 452
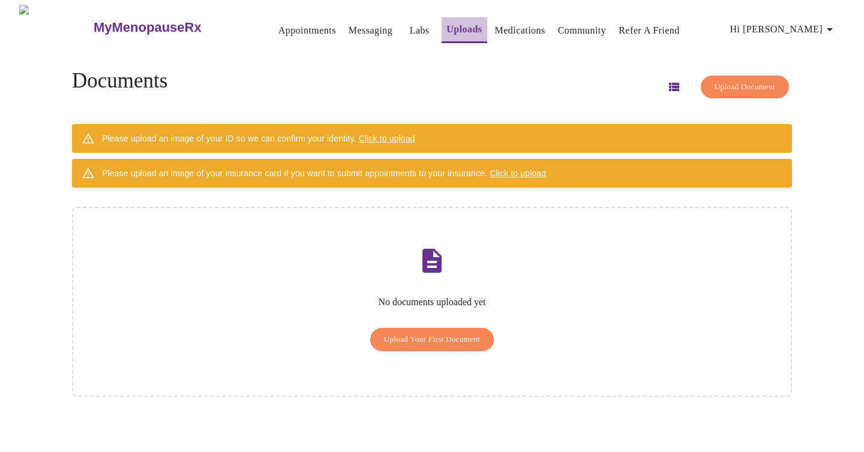
click at [448, 28] on link "Uploads" at bounding box center [463, 29] width 35 height 17
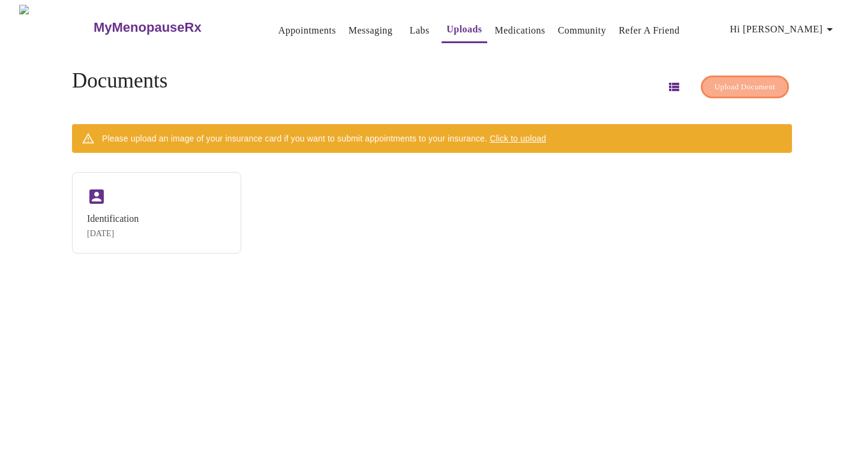
click at [714, 84] on span "Upload Document" at bounding box center [744, 87] width 61 height 14
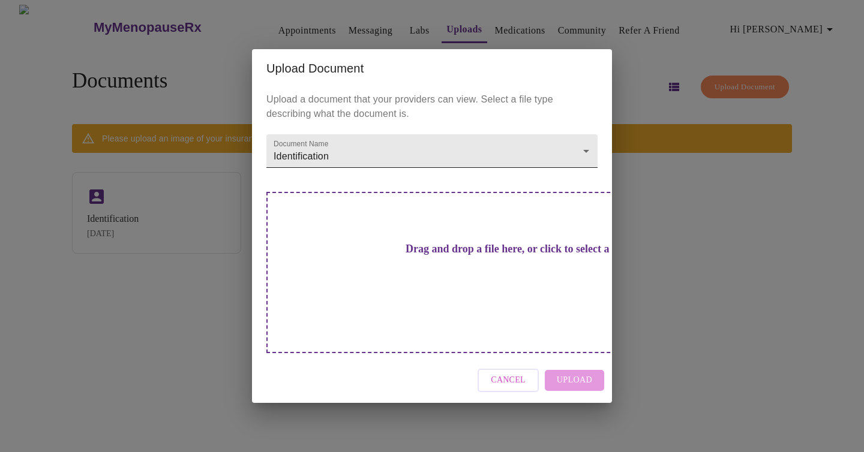
click at [510, 173] on body "MyMenopauseRx Appointments Messaging Labs Uploads Medications Community Refer a…" at bounding box center [432, 231] width 854 height 452
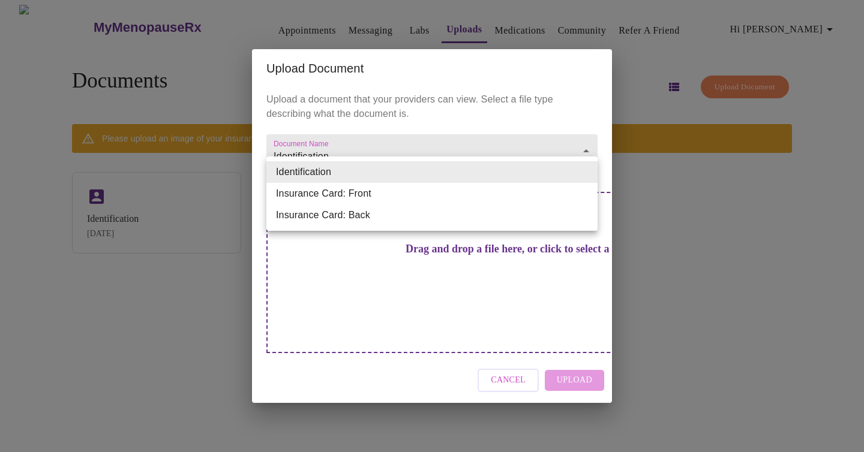
click at [527, 36] on div at bounding box center [432, 226] width 864 height 452
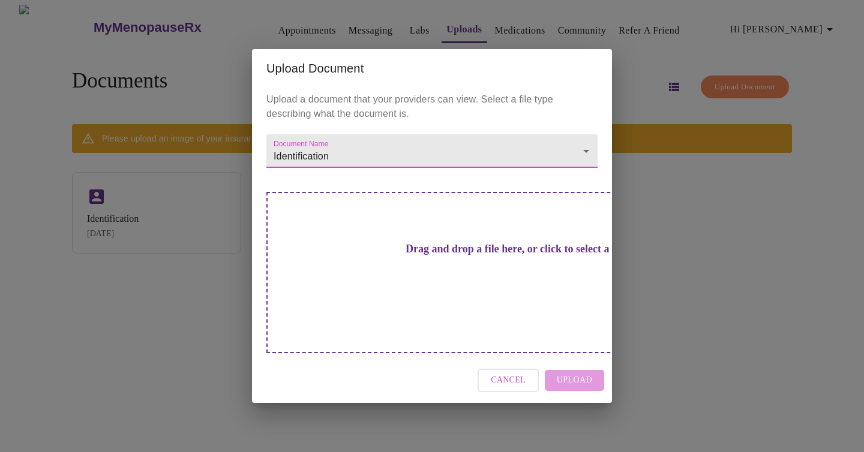
click at [491, 31] on div "Upload Document Upload a document that your providers can view. Select a file t…" at bounding box center [432, 226] width 864 height 452
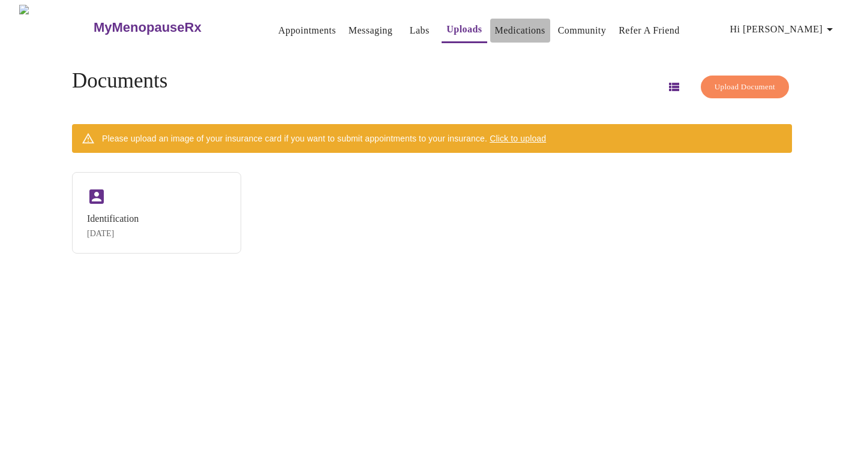
click at [495, 26] on link "Medications" at bounding box center [520, 30] width 50 height 17
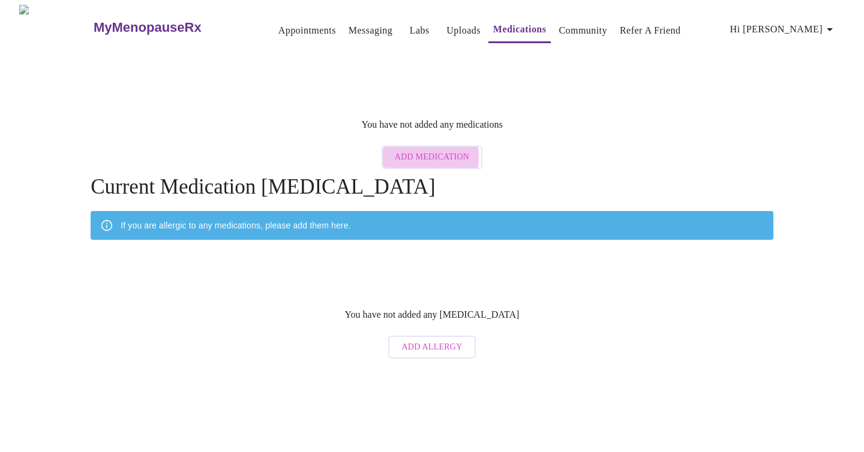
click at [412, 150] on span "Add Medication" at bounding box center [432, 157] width 74 height 15
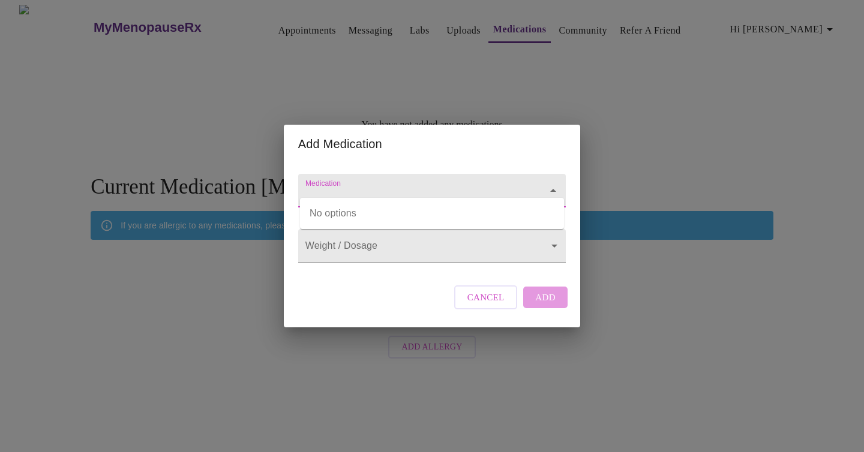
click at [338, 185] on input "Medication" at bounding box center [415, 196] width 224 height 22
click at [379, 185] on input "Medication" at bounding box center [415, 196] width 224 height 22
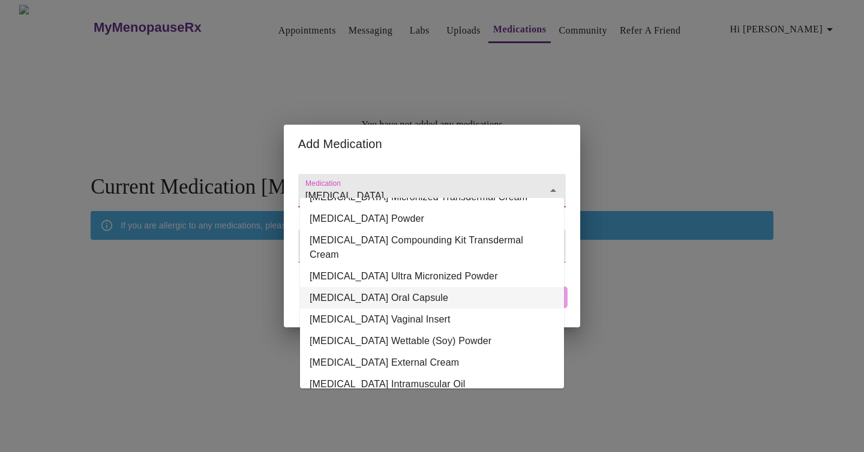
scroll to position [124, 0]
click at [354, 288] on li "[MEDICAL_DATA] Oral Capsule" at bounding box center [432, 299] width 264 height 22
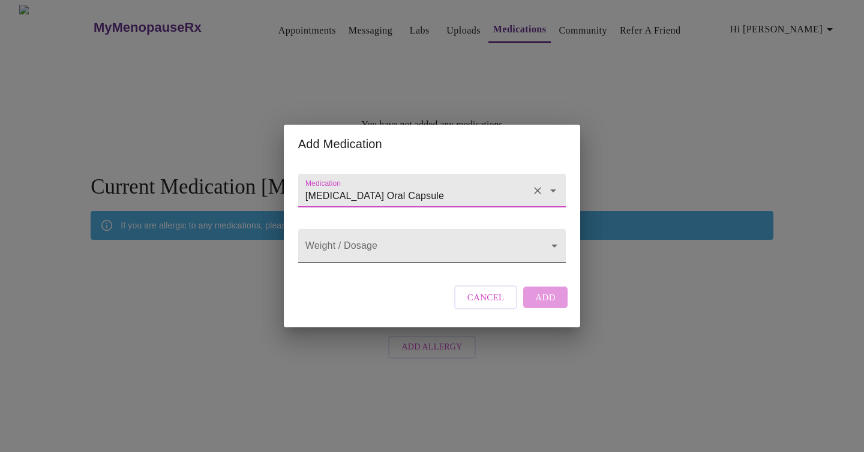
type input "[MEDICAL_DATA] Oral Capsule"
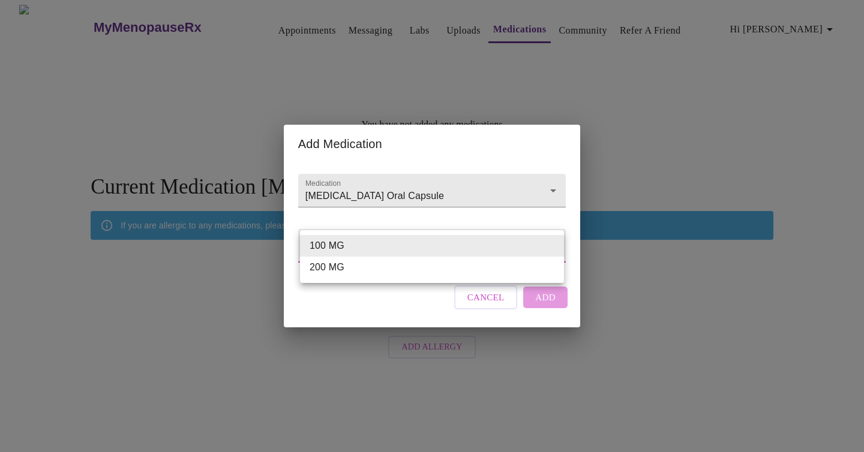
click at [335, 245] on body "MyMenopauseRx Appointments Messaging Labs Uploads Medications Community Refer a…" at bounding box center [432, 185] width 854 height 360
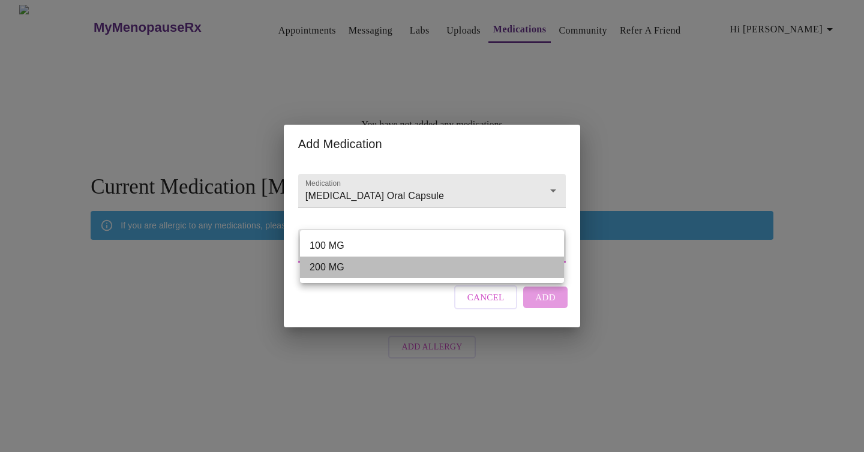
click at [333, 264] on li "200 MG" at bounding box center [432, 268] width 264 height 22
type input "200 MG"
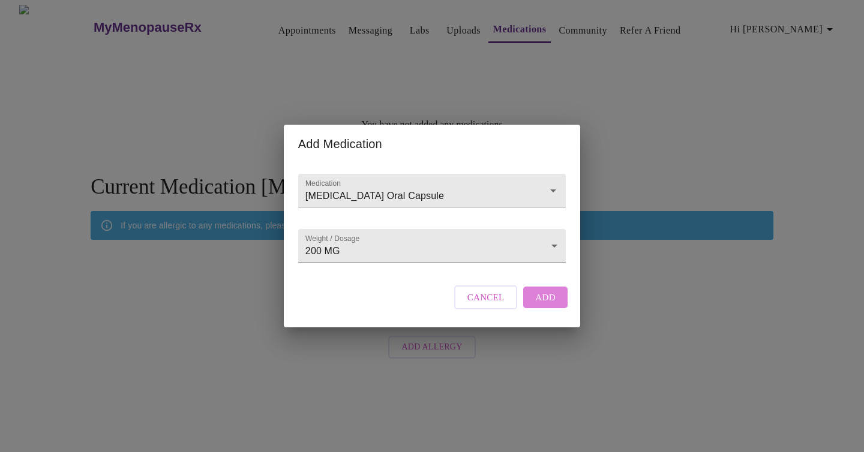
click at [544, 305] on span "Add" at bounding box center [545, 298] width 20 height 16
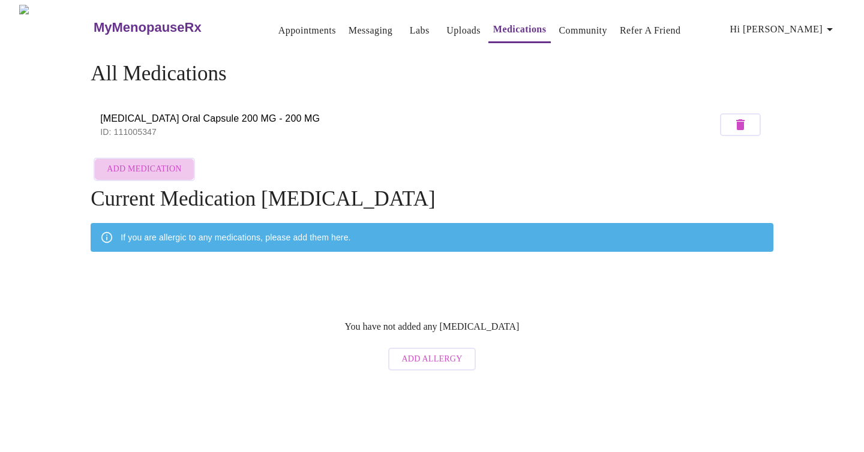
click at [152, 166] on span "Add Medication" at bounding box center [144, 169] width 74 height 15
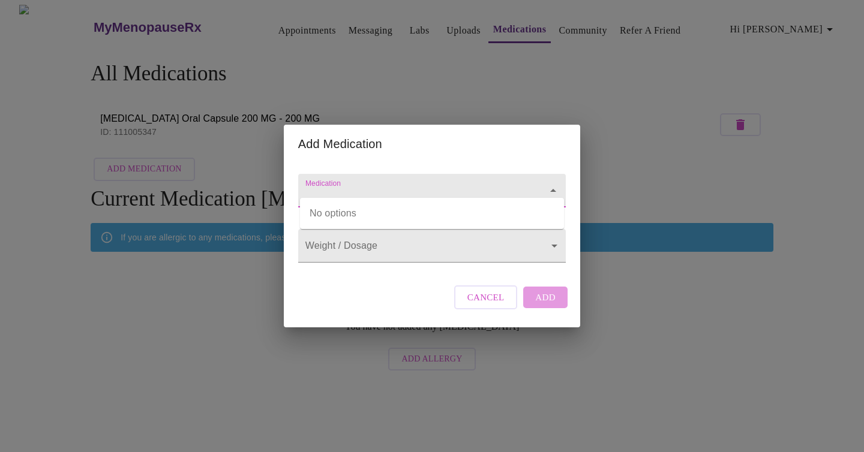
click at [353, 187] on input "Medication" at bounding box center [415, 196] width 224 height 22
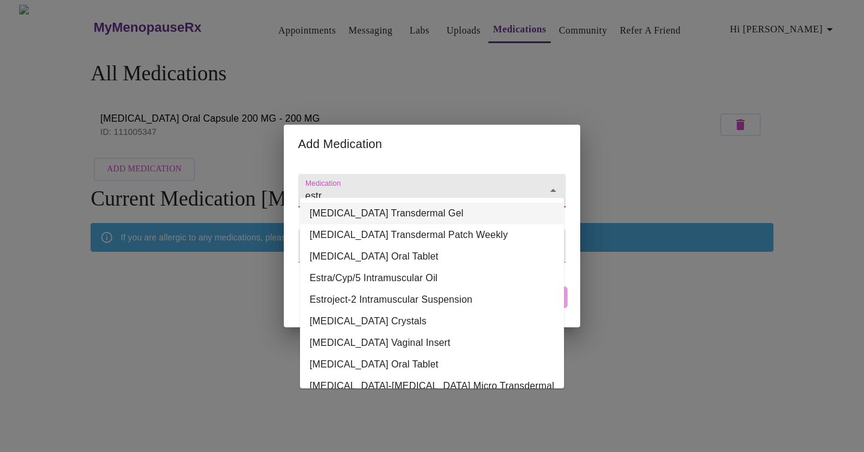
click at [370, 212] on li "[MEDICAL_DATA] Transdermal Gel" at bounding box center [432, 214] width 264 height 22
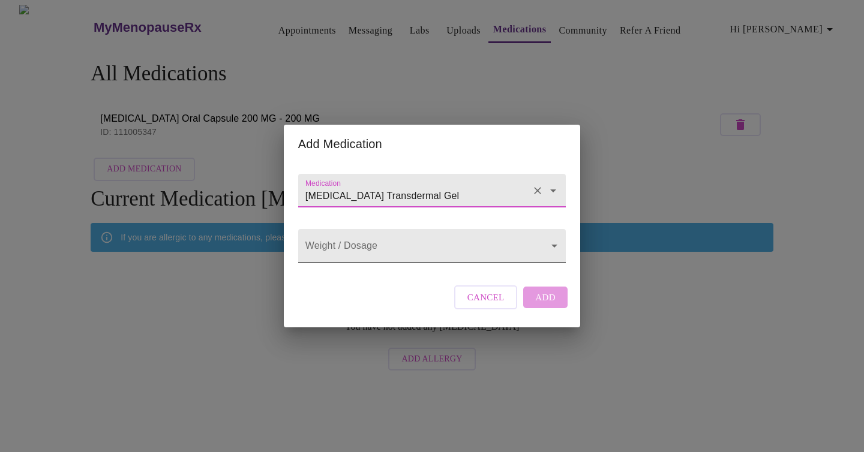
type input "[MEDICAL_DATA] Transdermal Gel"
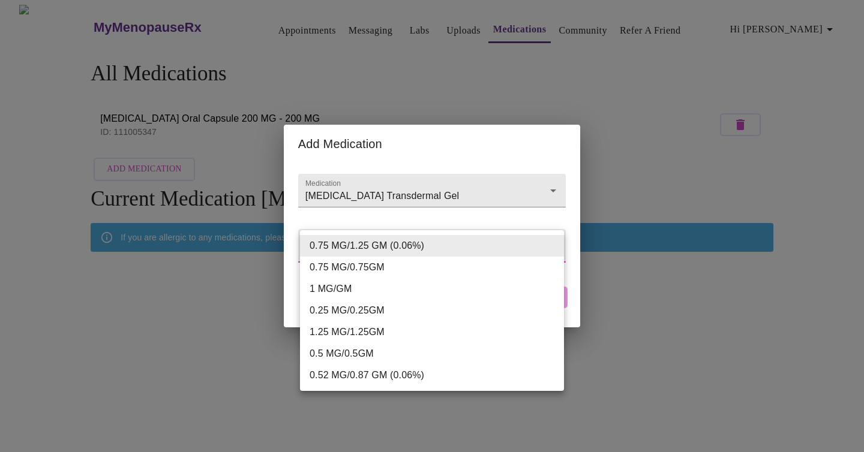
click at [364, 243] on body "MyMenopauseRx Appointments Messaging Labs Uploads Medications Community Refer a…" at bounding box center [432, 191] width 854 height 372
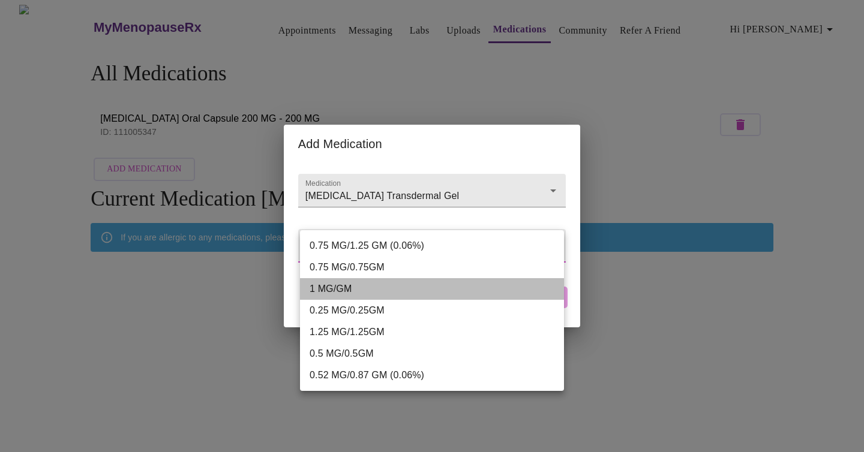
click at [363, 288] on li "1 MG/GM" at bounding box center [432, 289] width 264 height 22
type input "1 MG/GM"
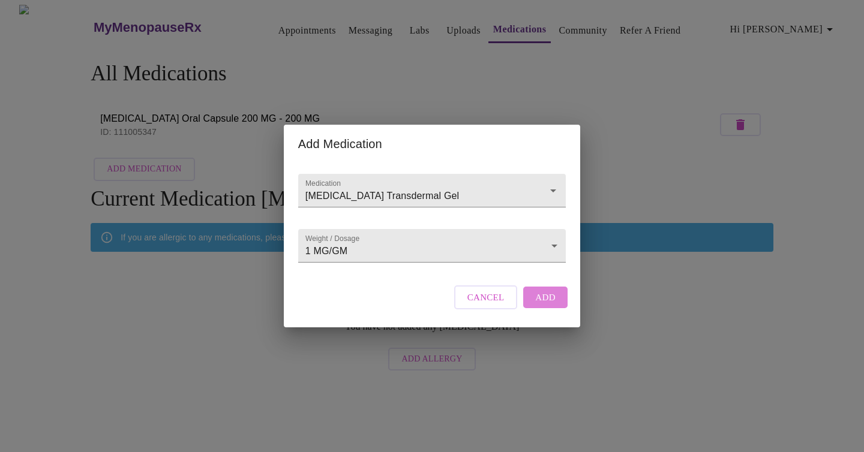
click at [551, 305] on span "Add" at bounding box center [545, 298] width 20 height 16
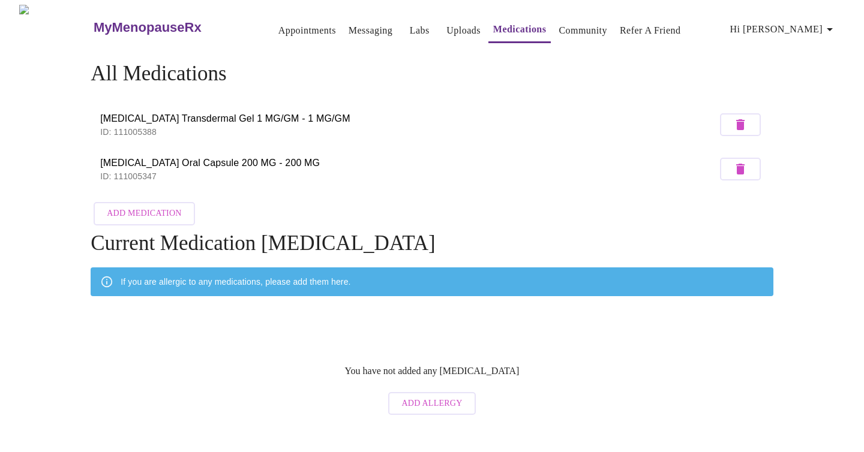
click at [410, 22] on link "Labs" at bounding box center [420, 30] width 20 height 17
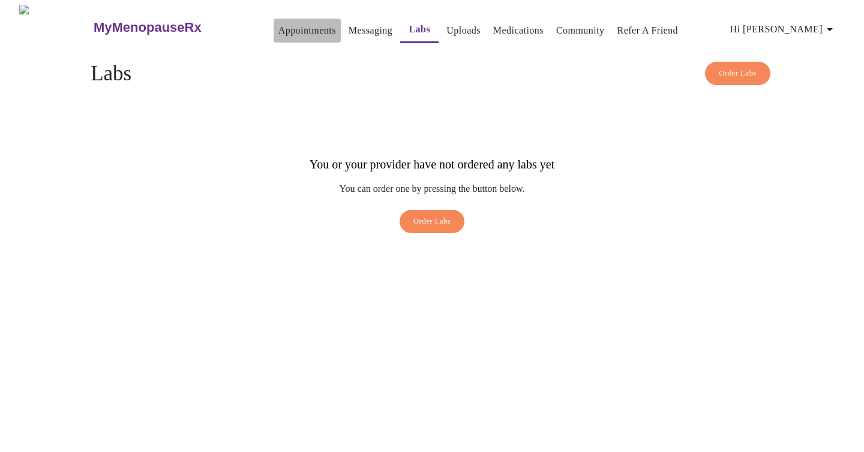
click at [278, 32] on link "Appointments" at bounding box center [307, 30] width 58 height 17
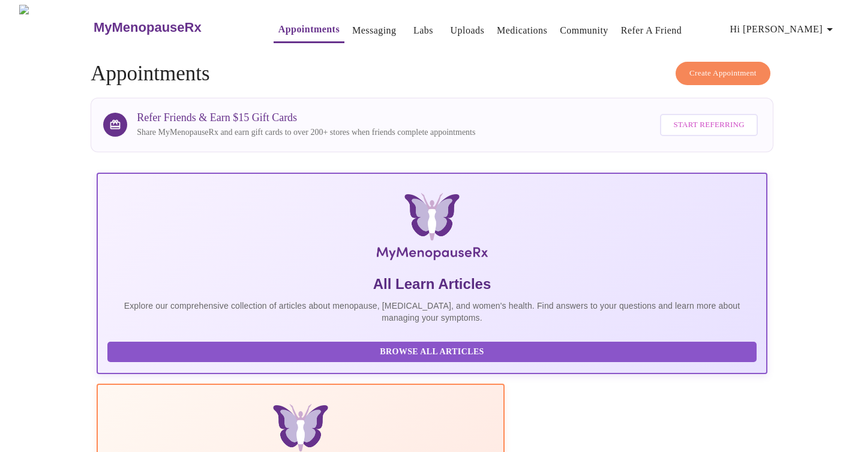
click at [497, 33] on link "Medications" at bounding box center [522, 30] width 50 height 17
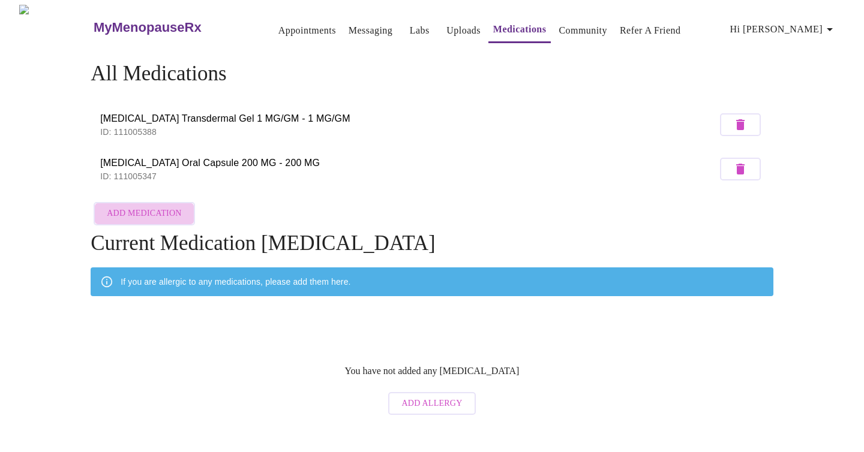
click at [151, 208] on span "Add Medication" at bounding box center [144, 213] width 74 height 15
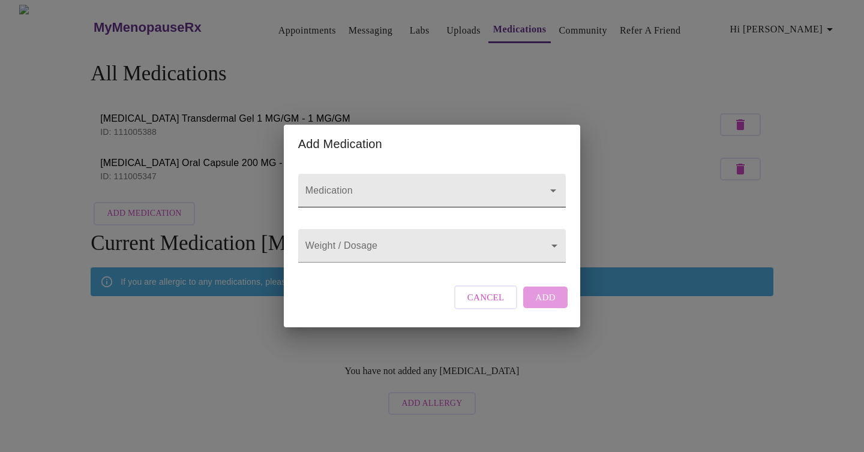
click at [351, 185] on input "Medication" at bounding box center [415, 196] width 224 height 22
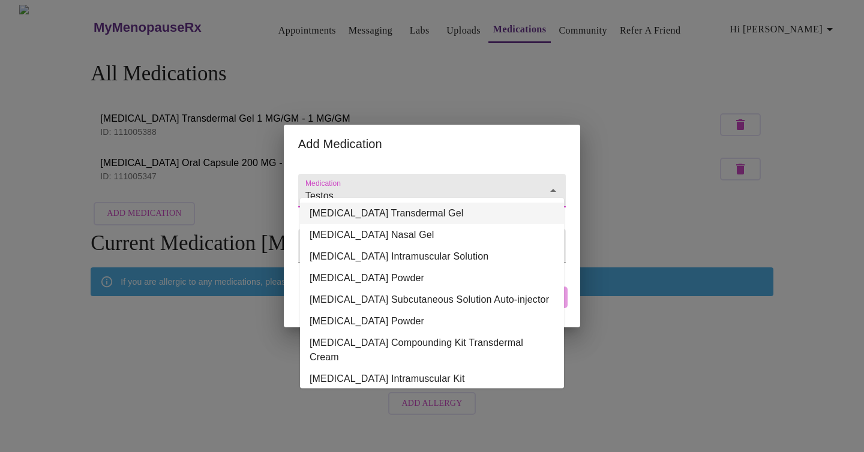
click at [366, 210] on li "[MEDICAL_DATA] Transdermal Gel" at bounding box center [432, 214] width 264 height 22
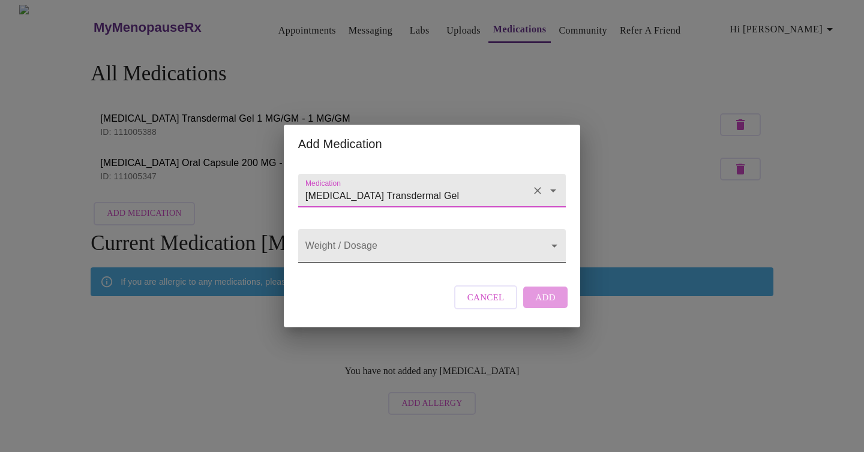
type input "[MEDICAL_DATA] Transdermal Gel"
click at [365, 245] on body "MyMenopauseRx Appointments Messaging Labs Uploads Medications Community Refer a…" at bounding box center [432, 213] width 854 height 416
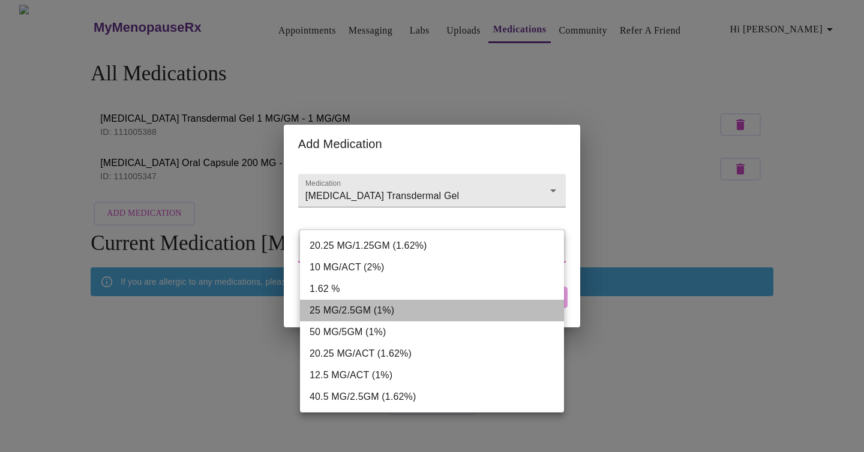
click at [374, 310] on li "25 MG/2.5GM (1%)" at bounding box center [432, 311] width 264 height 22
type input "25 MG/2.5GM (1%)"
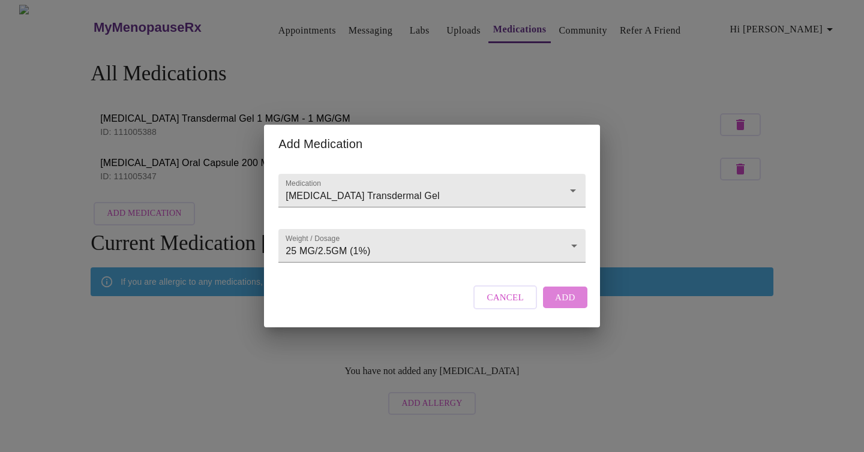
click at [570, 305] on span "Add" at bounding box center [565, 298] width 20 height 16
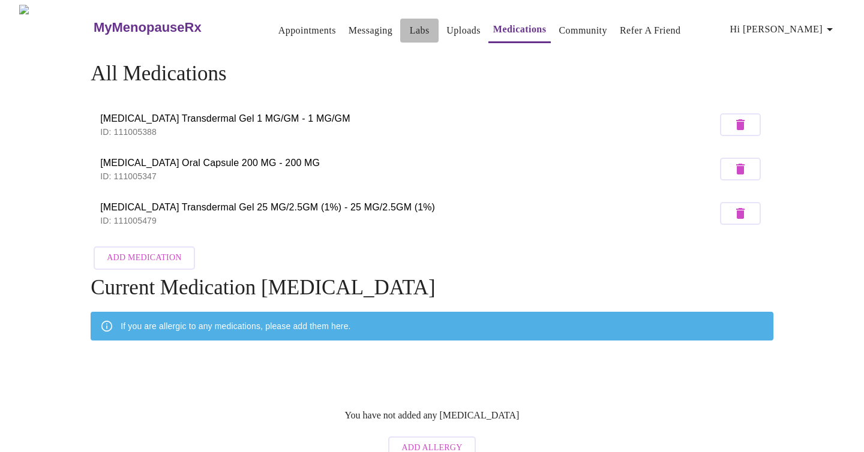
click at [410, 23] on link "Labs" at bounding box center [420, 30] width 20 height 17
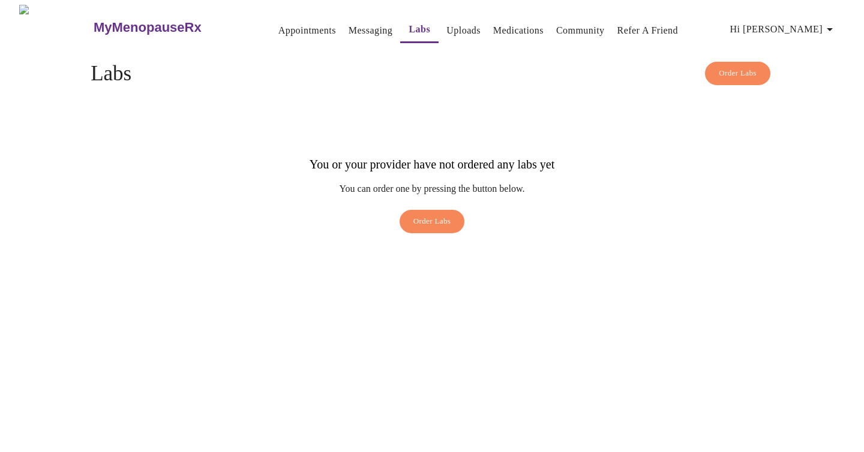
click at [348, 23] on link "Messaging" at bounding box center [370, 30] width 44 height 17
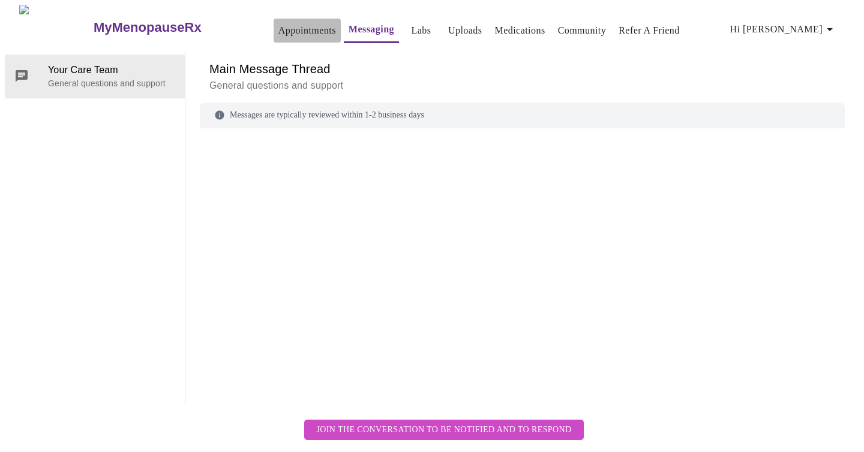
click at [278, 26] on link "Appointments" at bounding box center [307, 30] width 58 height 17
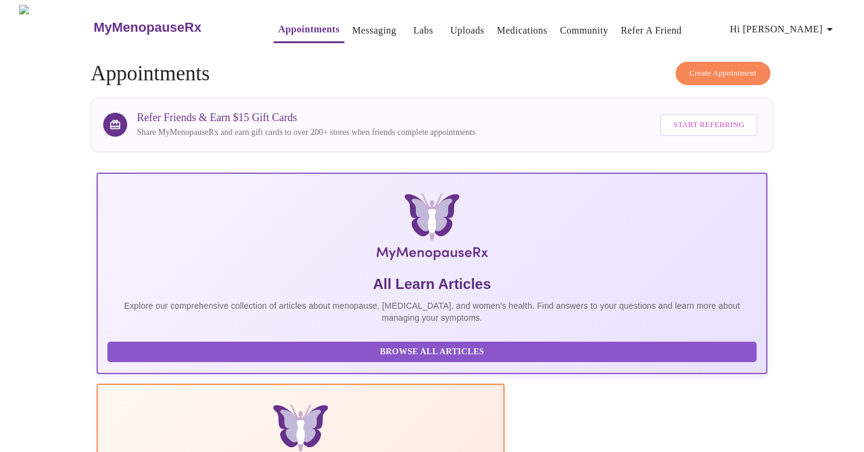
click at [826, 22] on span "Hi [PERSON_NAME]" at bounding box center [783, 29] width 107 height 17
click at [348, 28] on div at bounding box center [432, 226] width 864 height 452
click at [808, 27] on span "Hi [PERSON_NAME]" at bounding box center [783, 29] width 107 height 17
click at [815, 89] on li "Log out" at bounding box center [819, 90] width 55 height 22
